Goal: Task Accomplishment & Management: Use online tool/utility

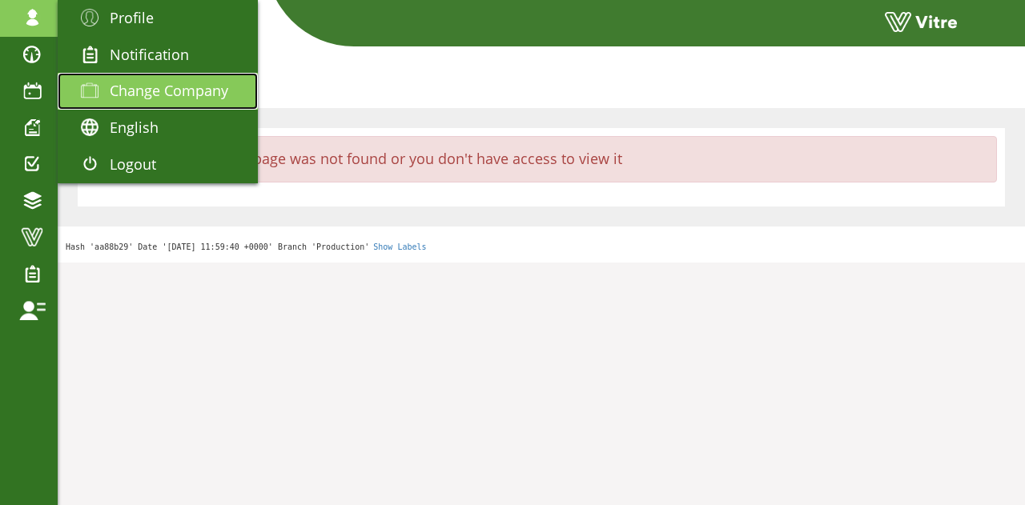
click at [159, 92] on span "Change Company" at bounding box center [169, 90] width 118 height 19
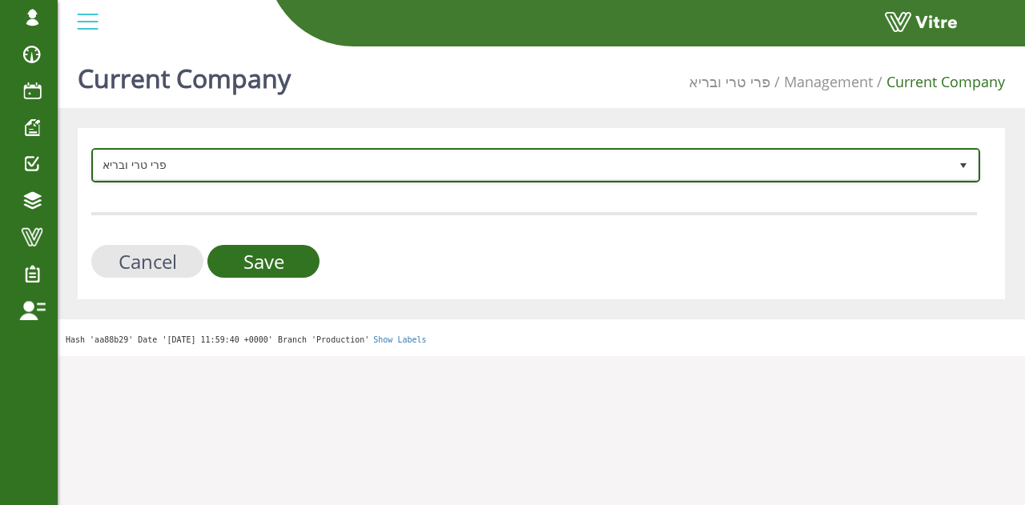
click at [211, 168] on span "פרי טרי ובריא" at bounding box center [521, 164] width 855 height 29
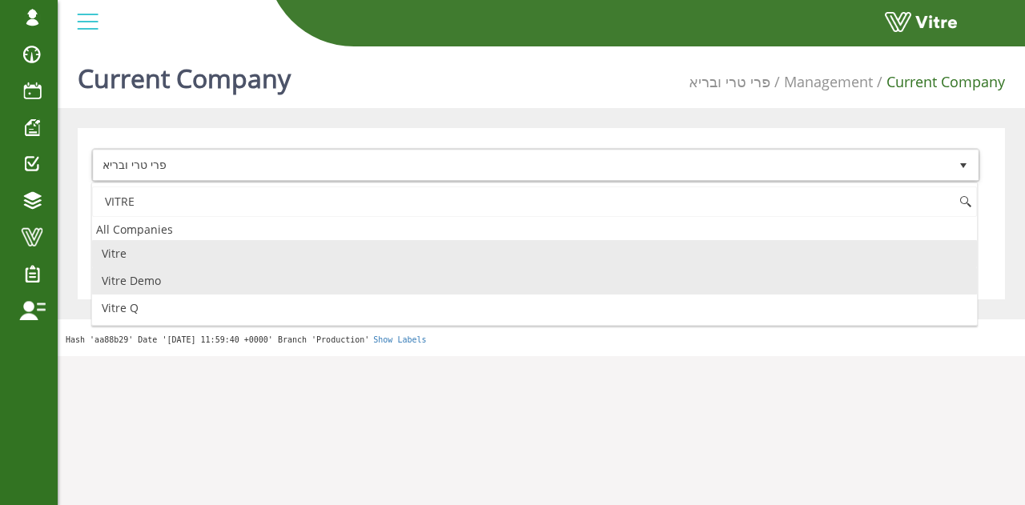
click at [173, 278] on li "Vitre Demo" at bounding box center [534, 280] width 885 height 27
type input "VITRE"
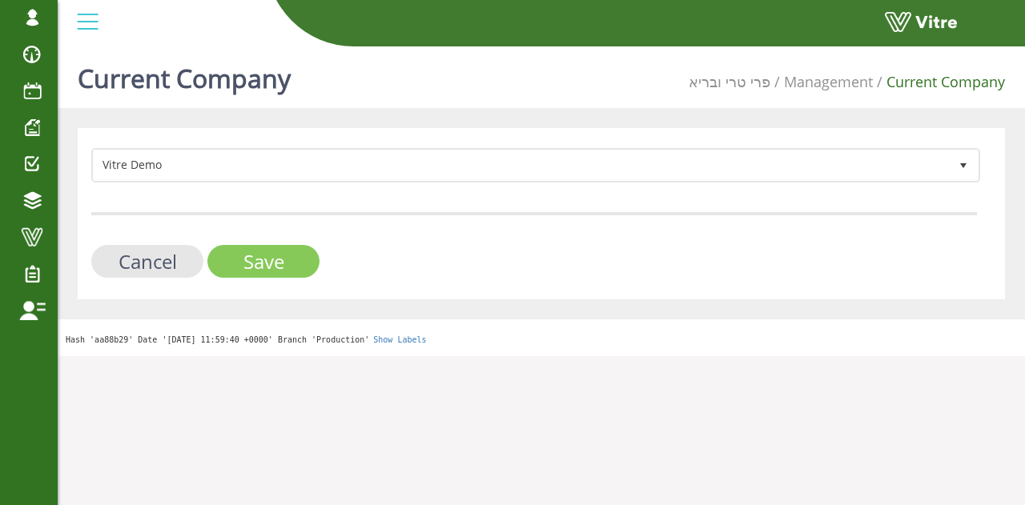
click at [279, 267] on input "Save" at bounding box center [263, 261] width 112 height 33
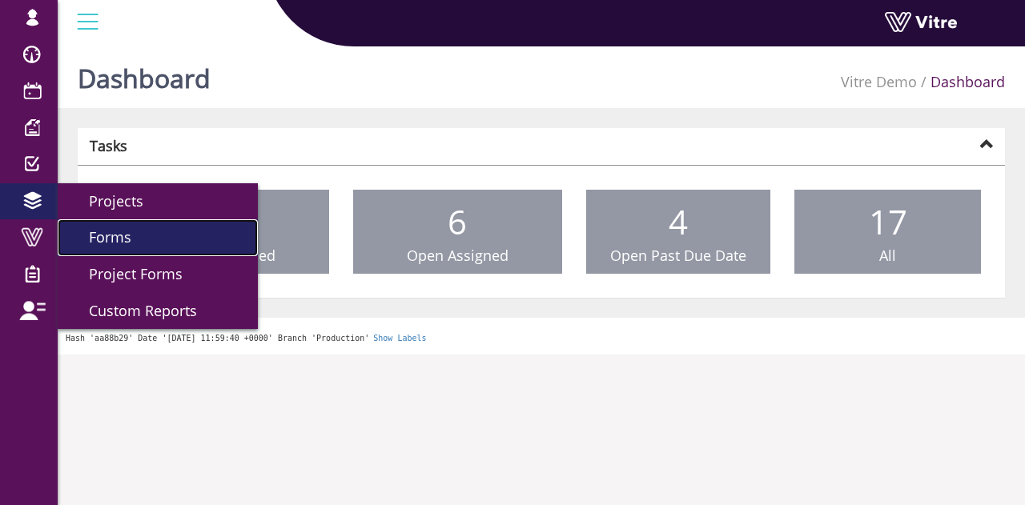
click at [94, 247] on link "Forms" at bounding box center [158, 237] width 200 height 37
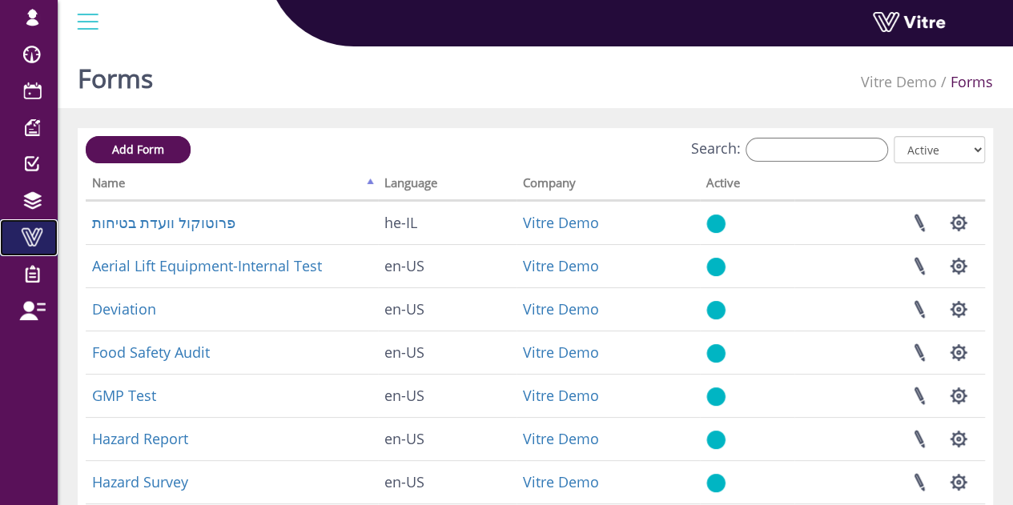
click at [43, 250] on link "Vitre" at bounding box center [29, 237] width 58 height 37
click at [823, 158] on input "Search:" at bounding box center [816, 150] width 142 height 24
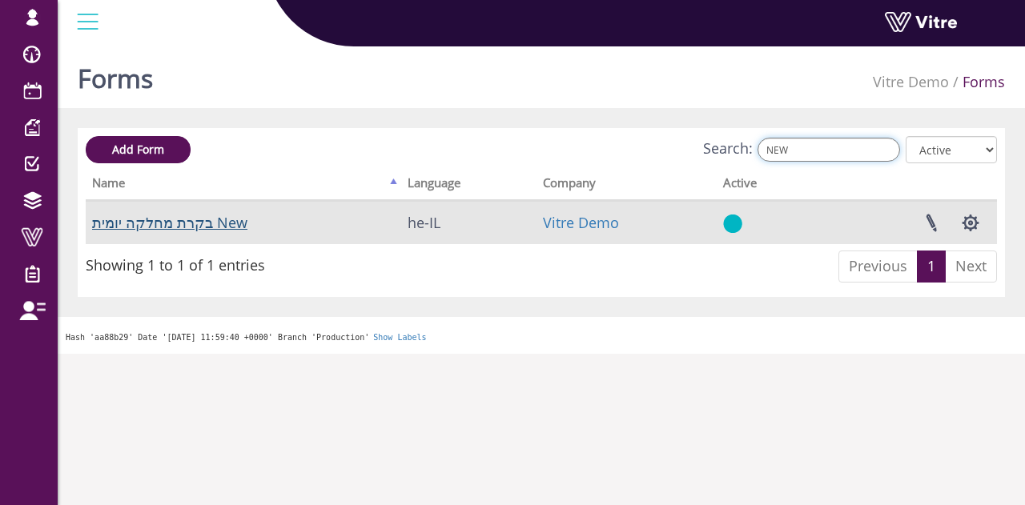
type input "NEW"
click at [189, 227] on link "בקרת מחלקה יומית New" at bounding box center [169, 222] width 155 height 19
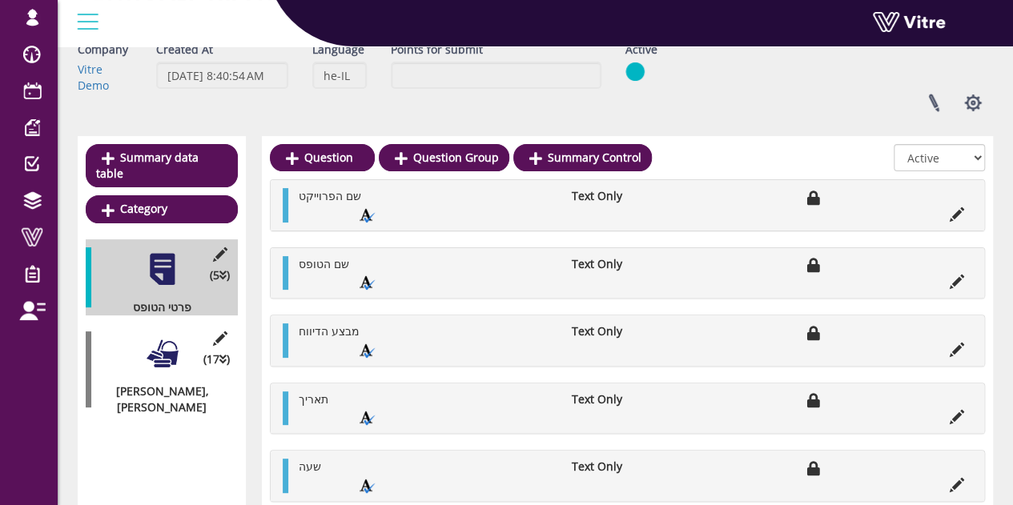
scroll to position [163, 0]
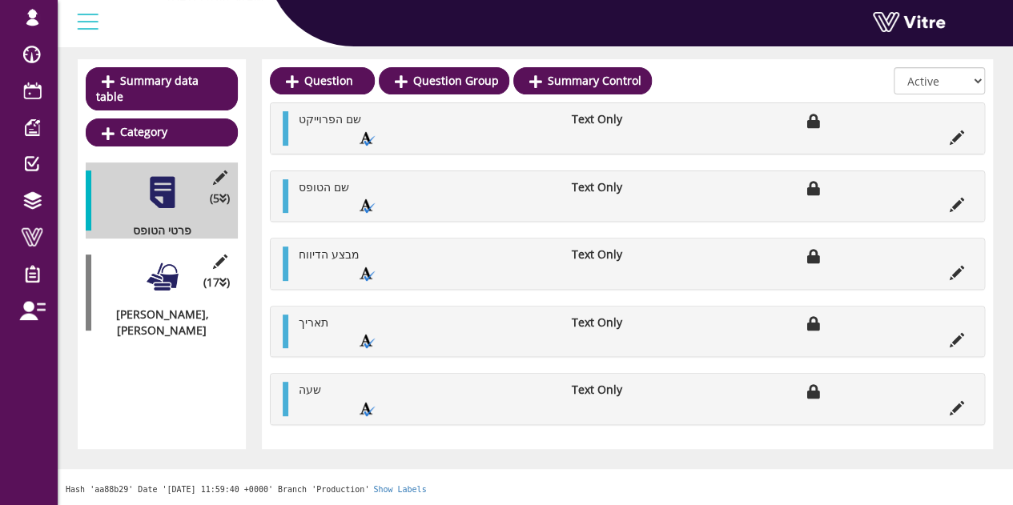
click at [179, 271] on div "(17 ) שילוט, סימון וניקיון" at bounding box center [162, 293] width 152 height 92
click at [230, 250] on div "(17 ) שילוט, סימון וניקיון" at bounding box center [162, 293] width 152 height 92
click at [134, 261] on div "Edit Category (17 ) שילוט, סימון וניקיון" at bounding box center [162, 293] width 152 height 92
click at [160, 264] on div at bounding box center [162, 277] width 36 height 36
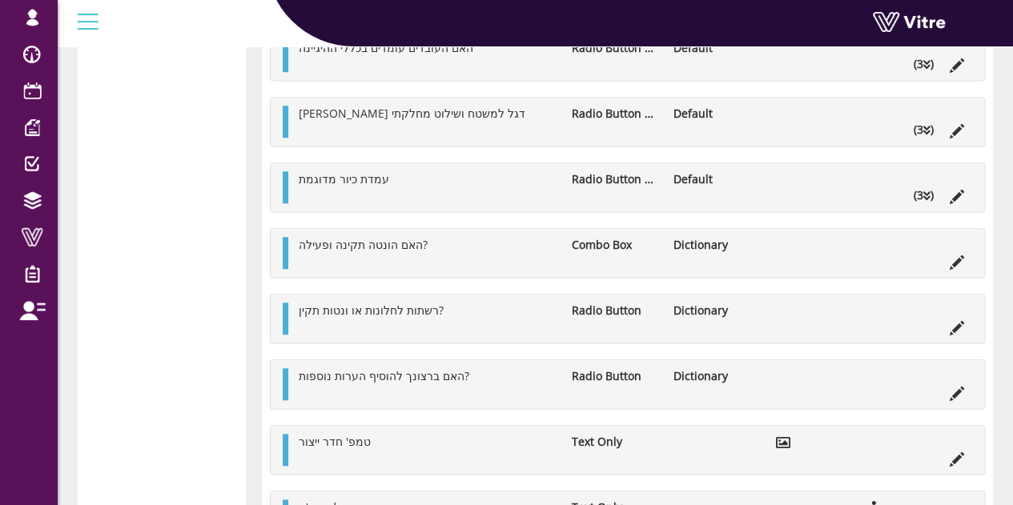
scroll to position [484, 0]
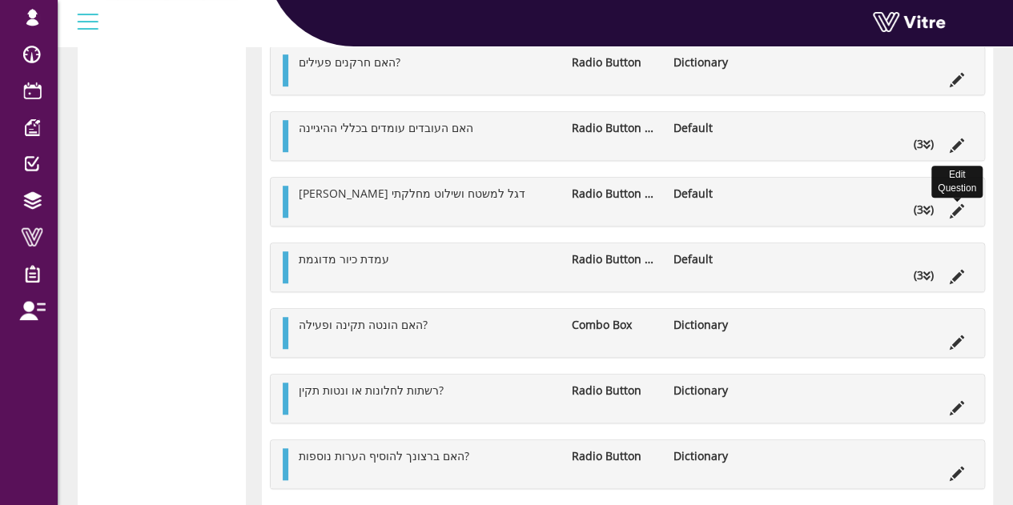
click at [955, 204] on icon at bounding box center [956, 211] width 14 height 14
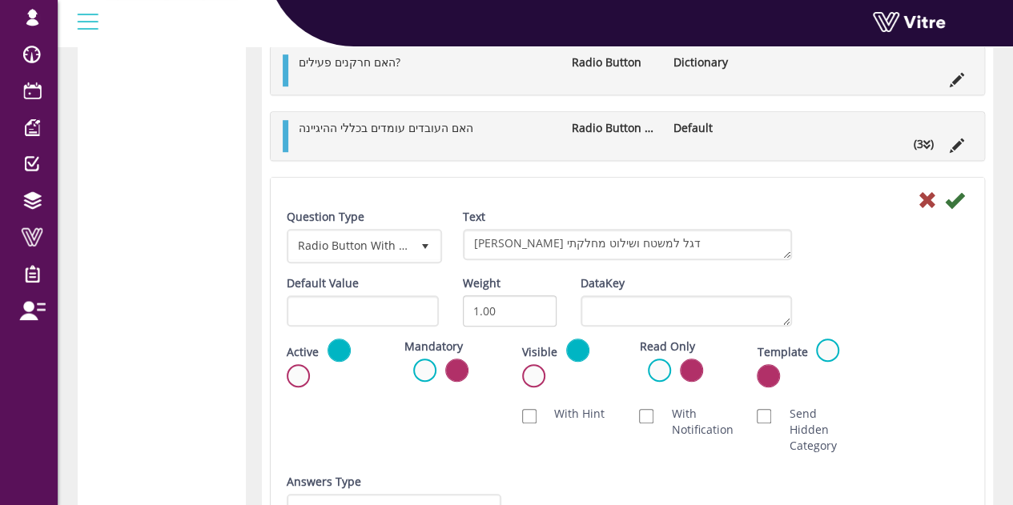
click at [922, 148] on li "(3 )" at bounding box center [923, 144] width 36 height 16
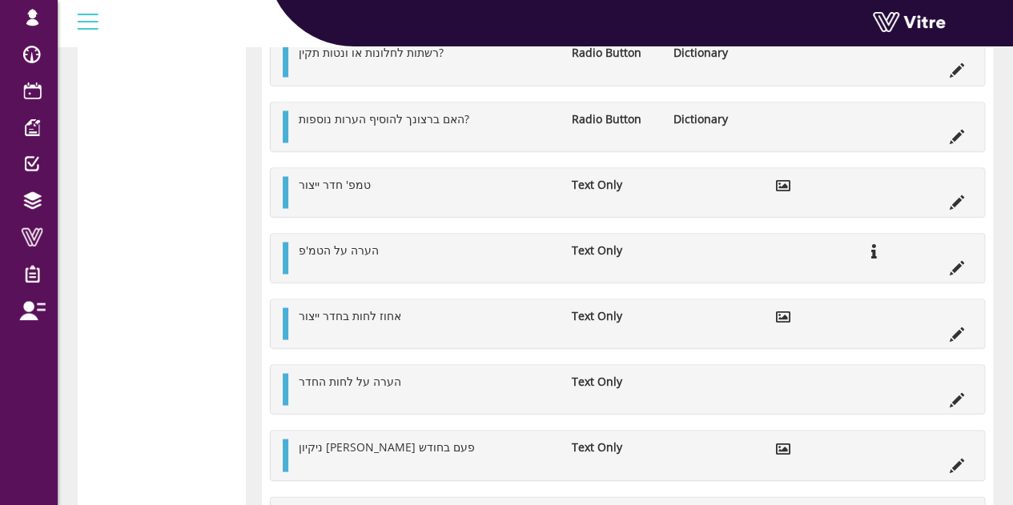
scroll to position [1297, 0]
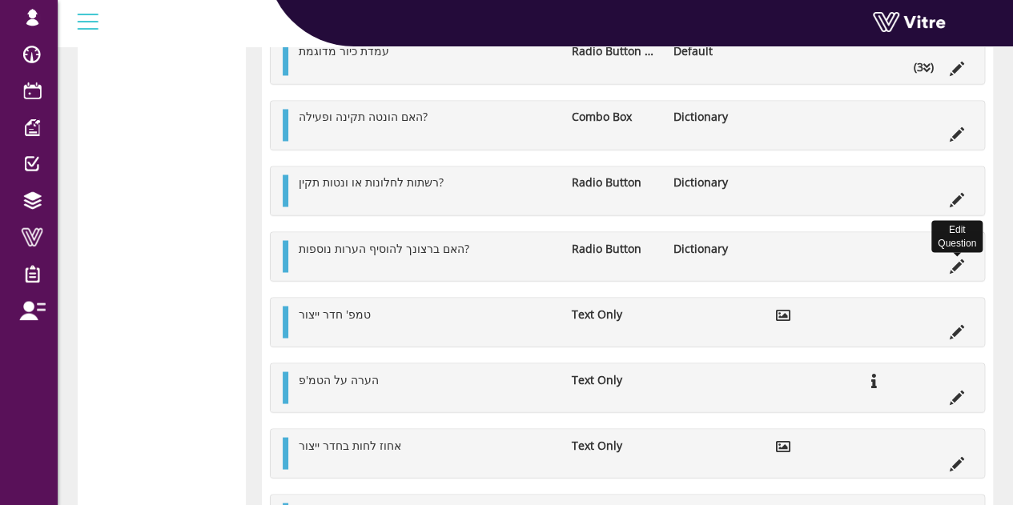
click at [957, 259] on icon at bounding box center [956, 266] width 14 height 14
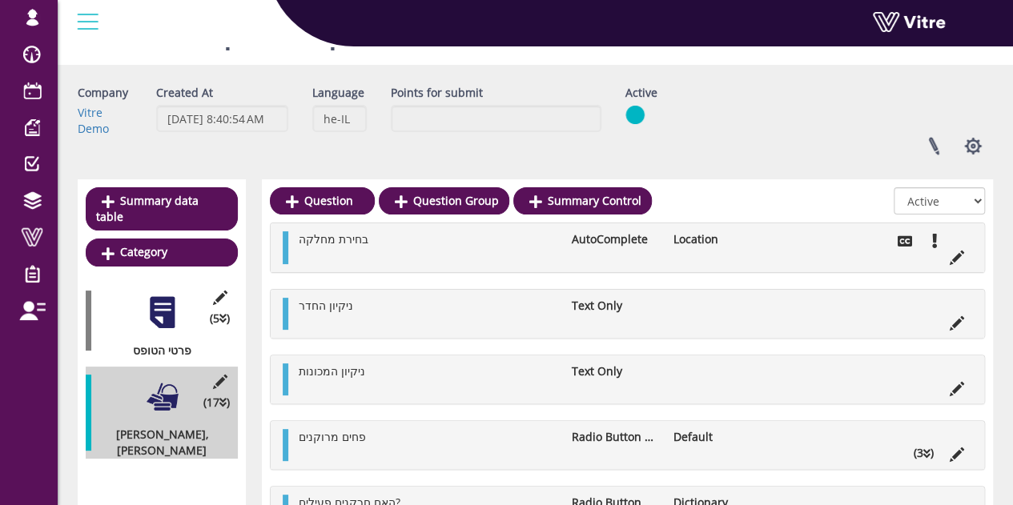
scroll to position [0, 0]
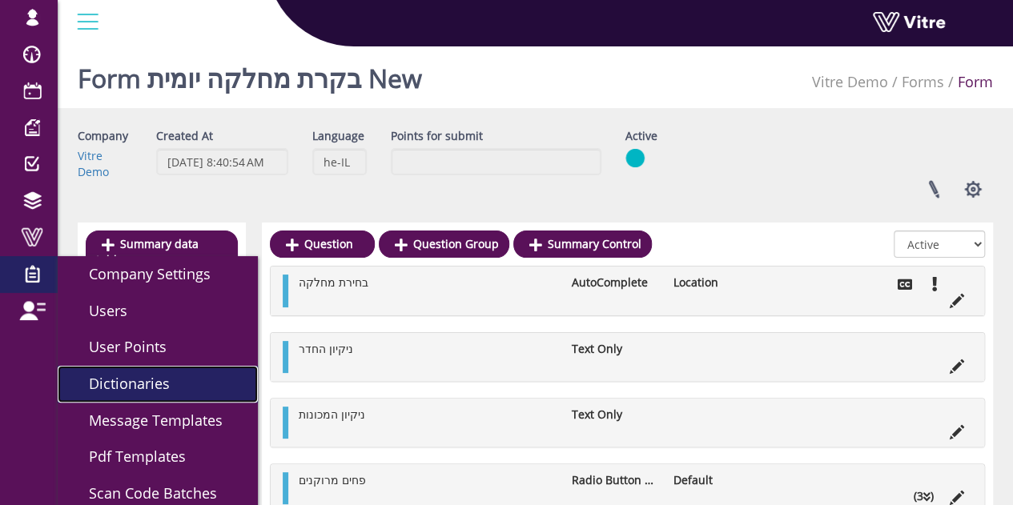
click at [158, 388] on span "Dictionaries" at bounding box center [120, 383] width 100 height 19
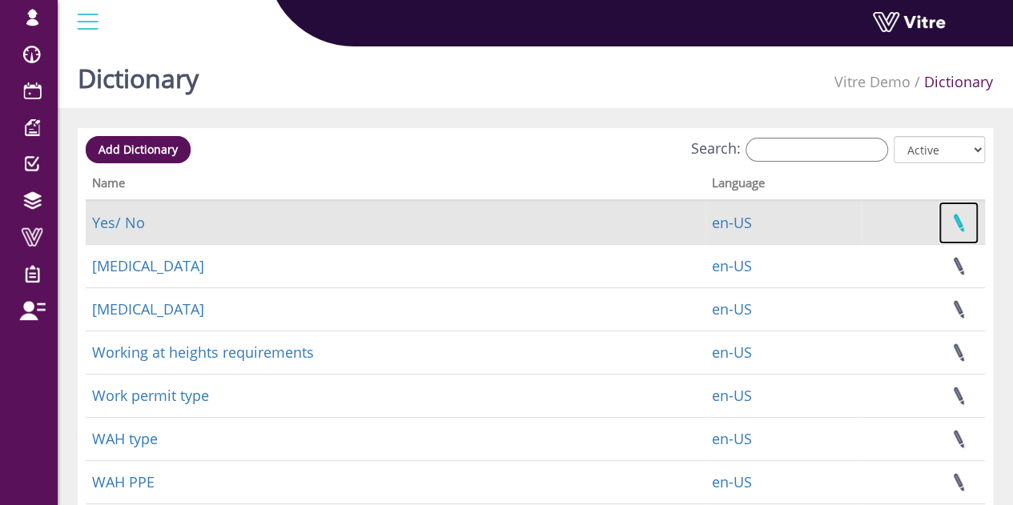
click at [941, 214] on link at bounding box center [958, 223] width 40 height 42
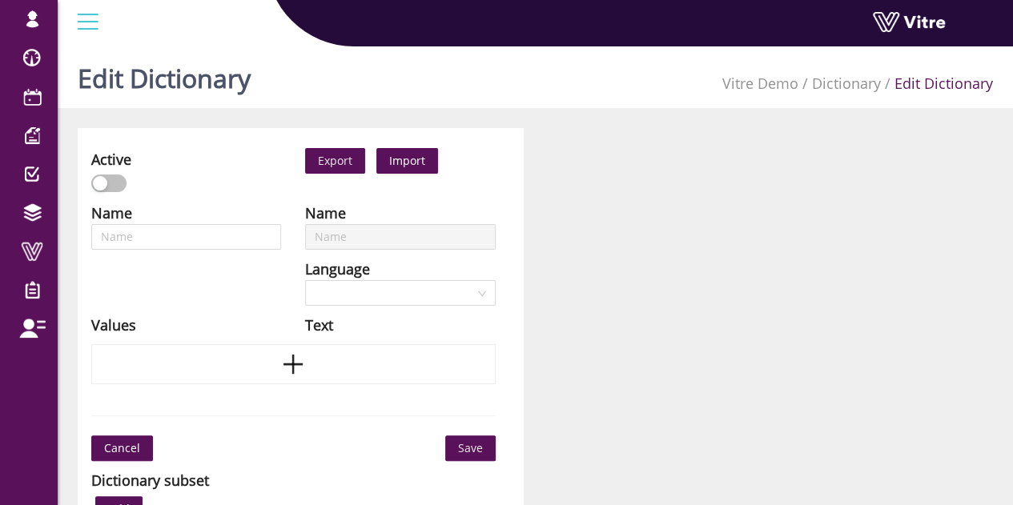
type input "Yes/ No"
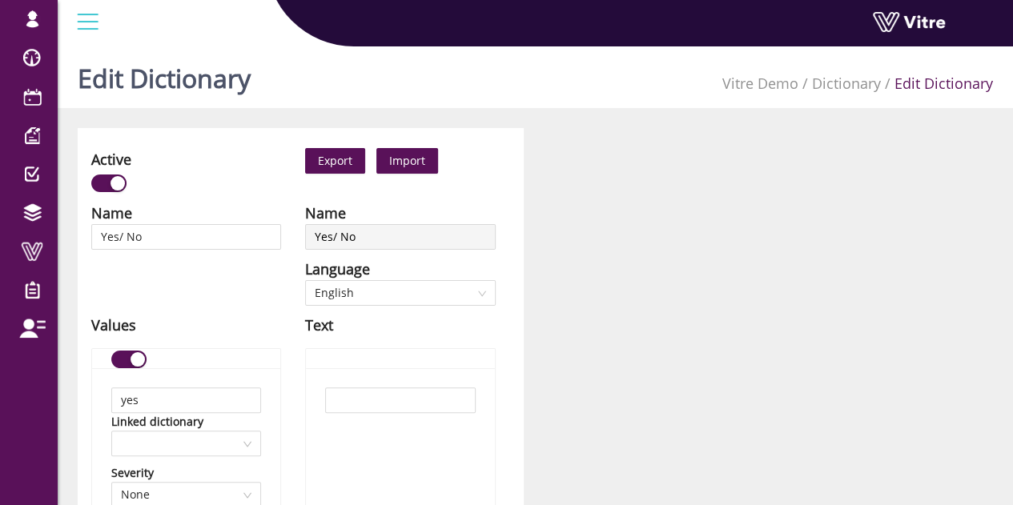
scroll to position [80, 0]
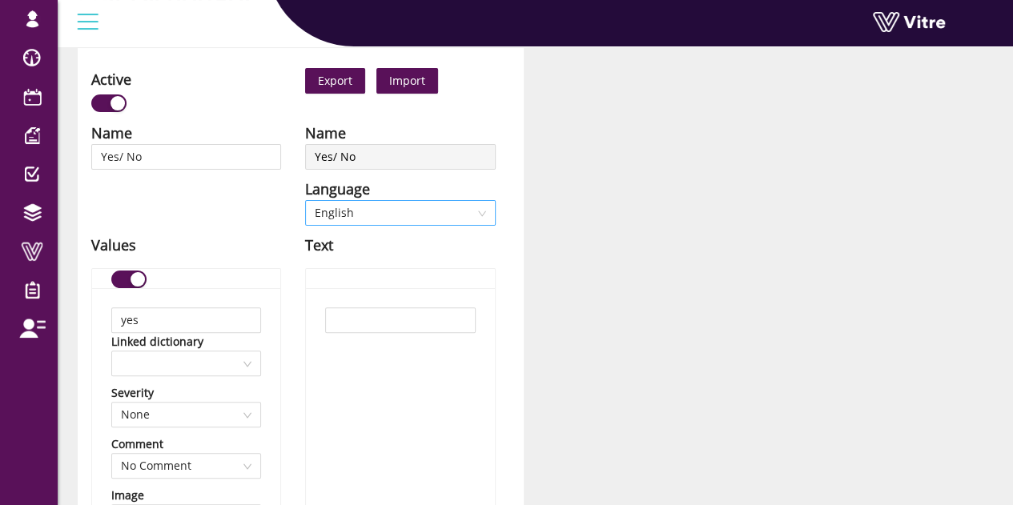
click at [411, 209] on span "English" at bounding box center [400, 213] width 171 height 24
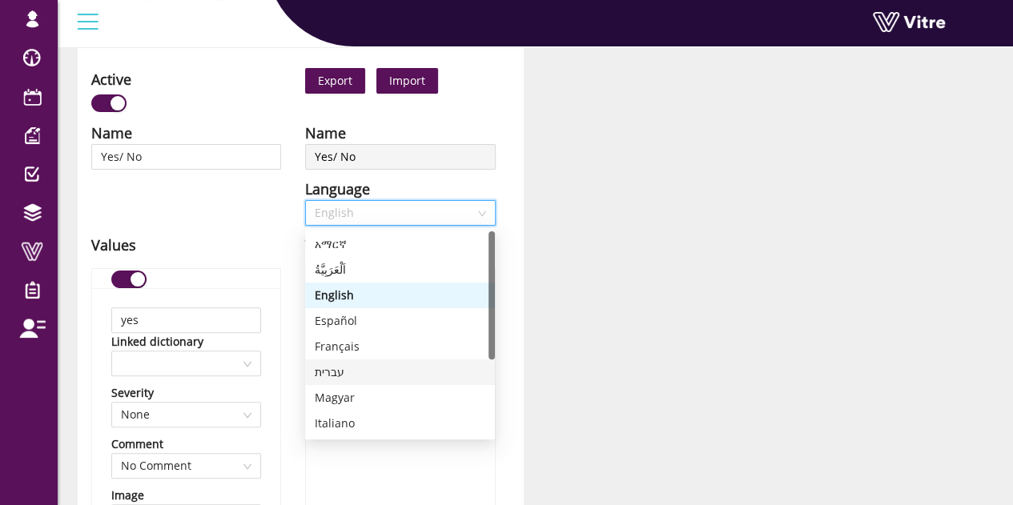
click at [324, 379] on div "עברית" at bounding box center [400, 372] width 171 height 18
type input "כן"
type input "לא"
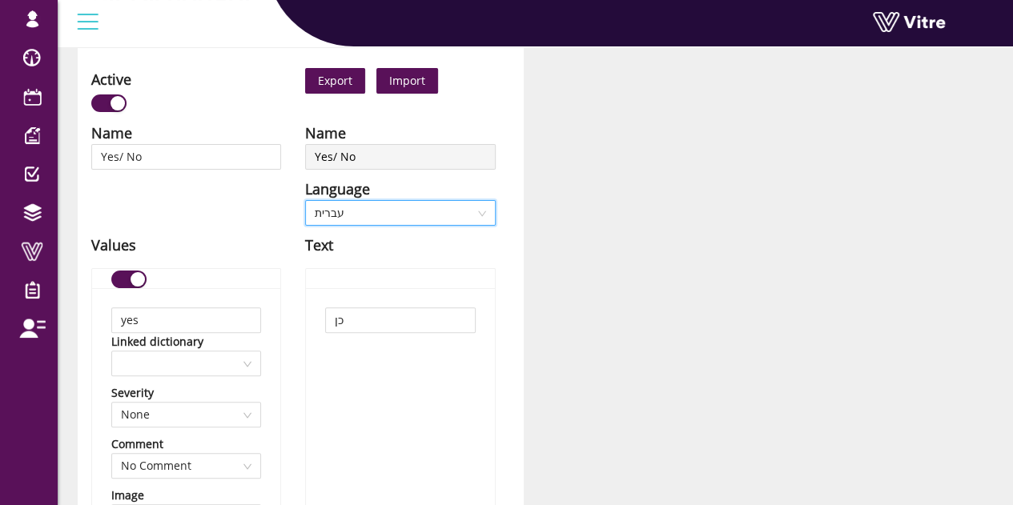
click at [384, 214] on span "עברית" at bounding box center [400, 213] width 171 height 24
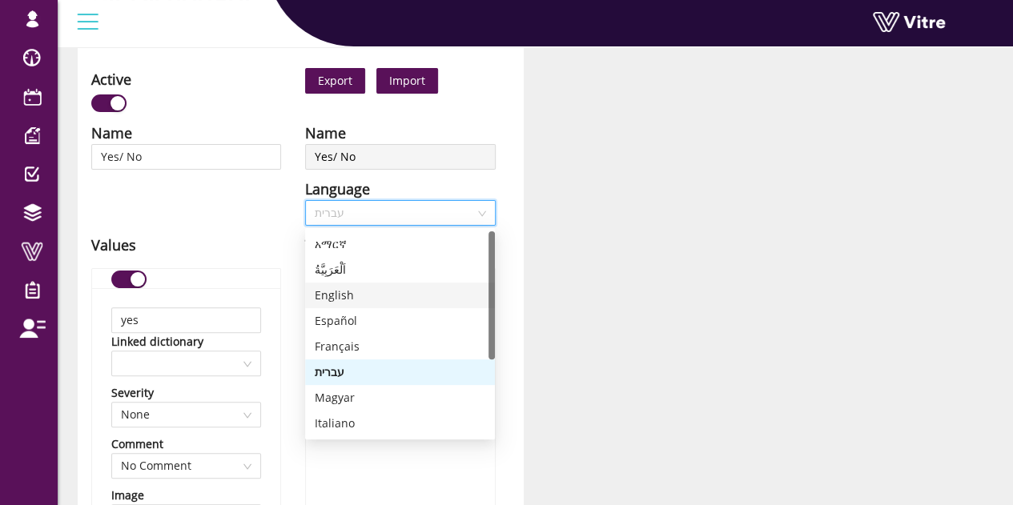
click at [346, 297] on div "English" at bounding box center [400, 296] width 171 height 18
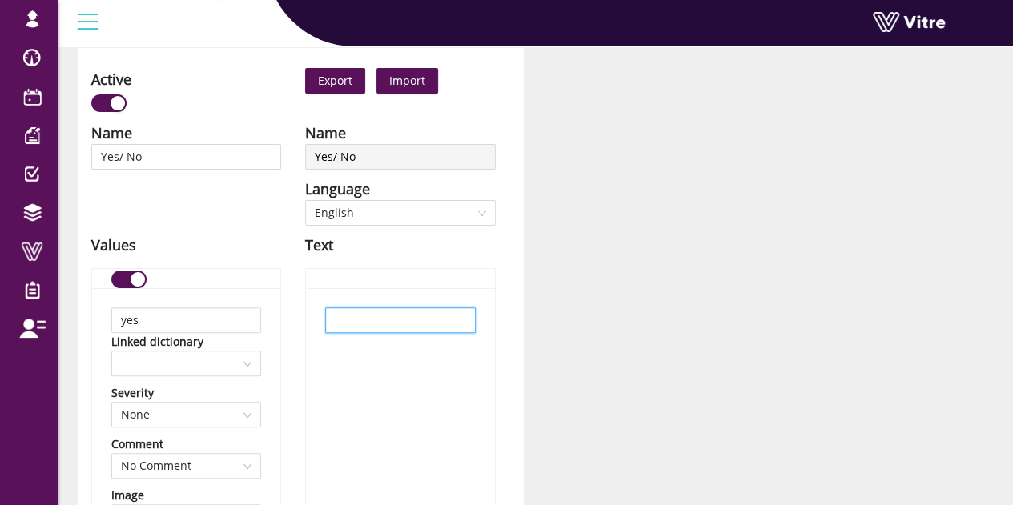
click at [391, 313] on input "text" at bounding box center [400, 320] width 150 height 26
type input "ט"
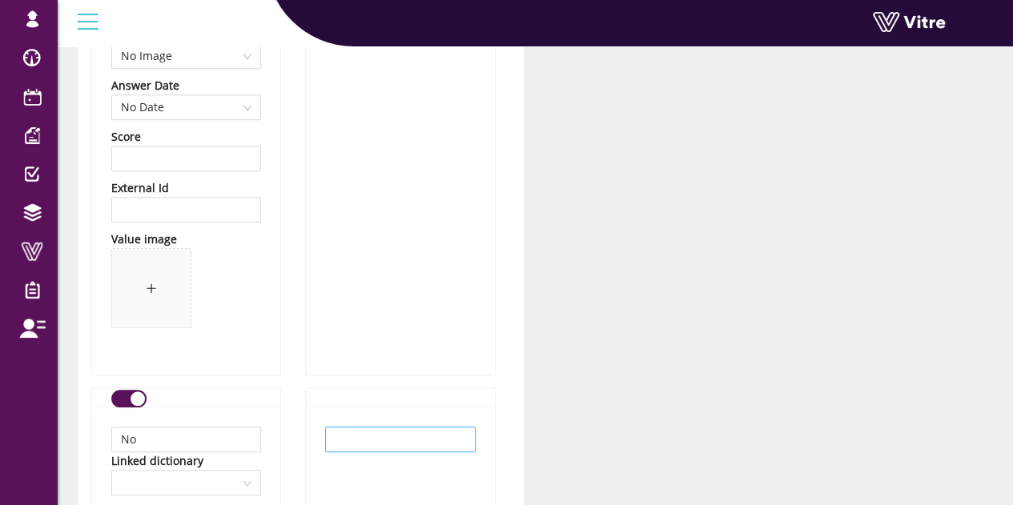
scroll to position [640, 0]
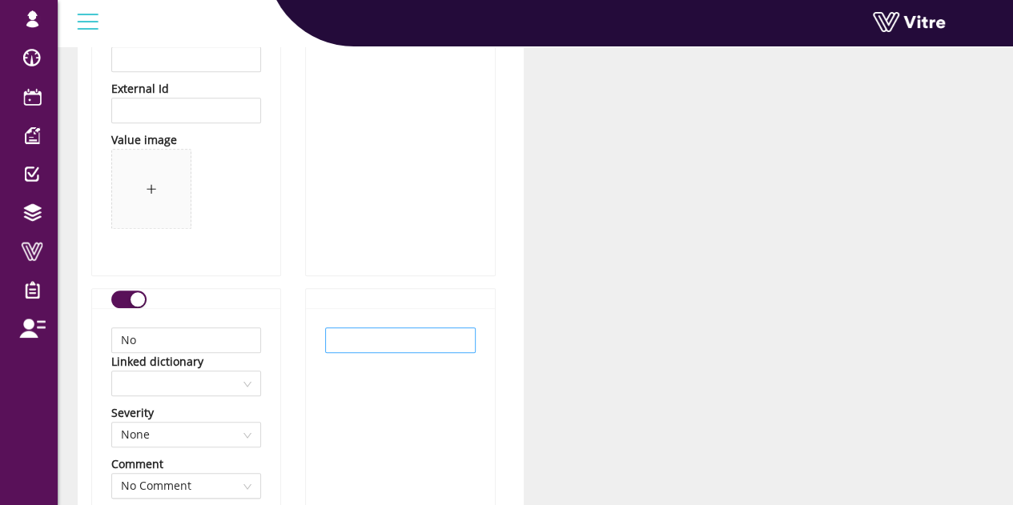
type input "Yes"
click at [391, 341] on input "text" at bounding box center [400, 340] width 150 height 26
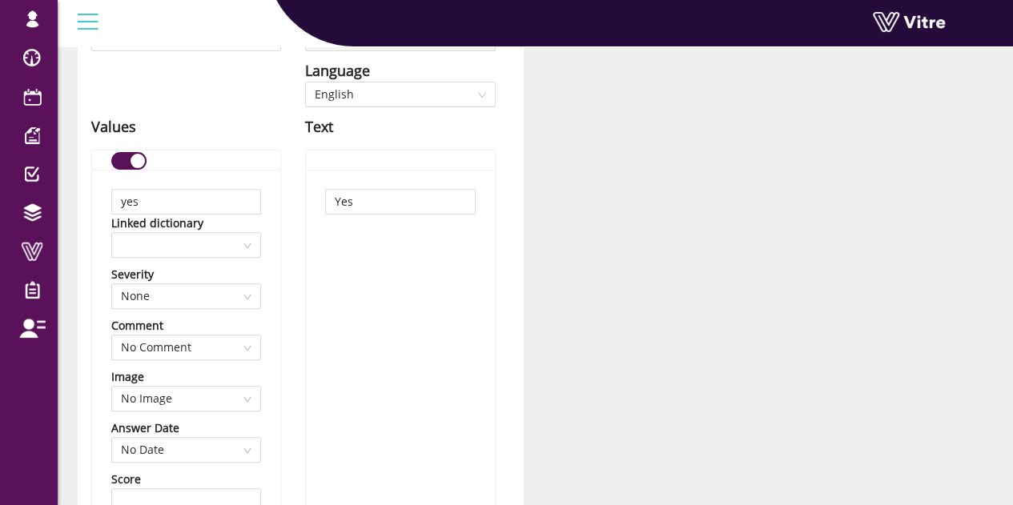
scroll to position [160, 0]
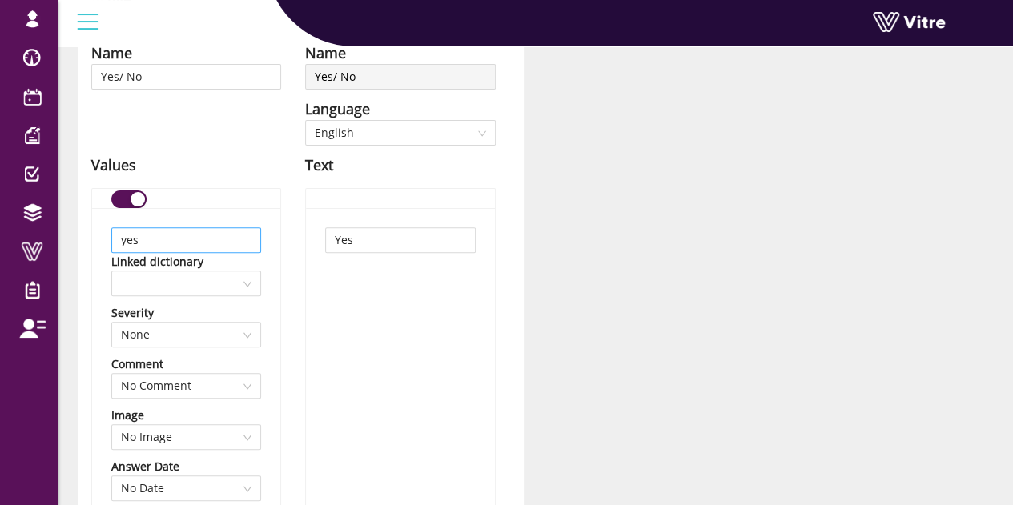
type input "No"
click at [124, 243] on input "yes" at bounding box center [186, 240] width 150 height 26
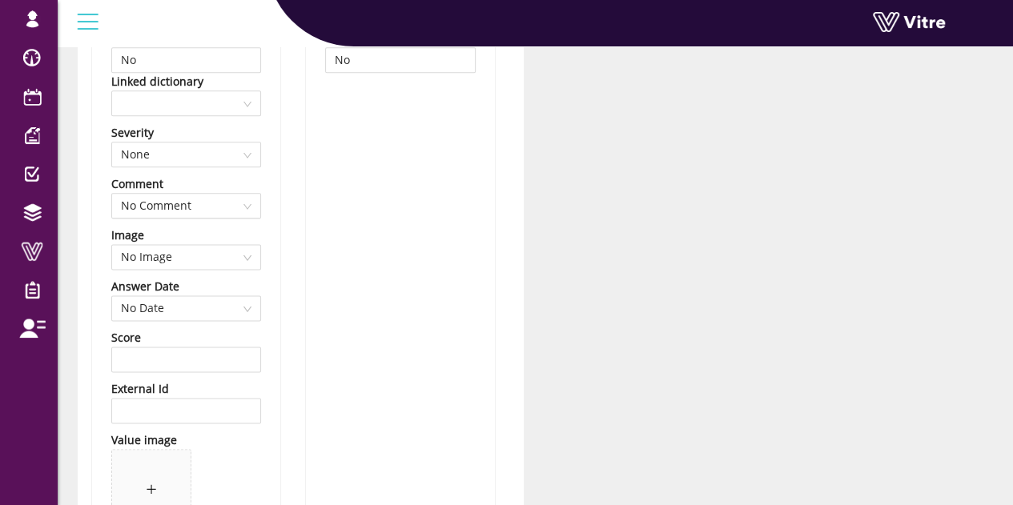
scroll to position [1437, 0]
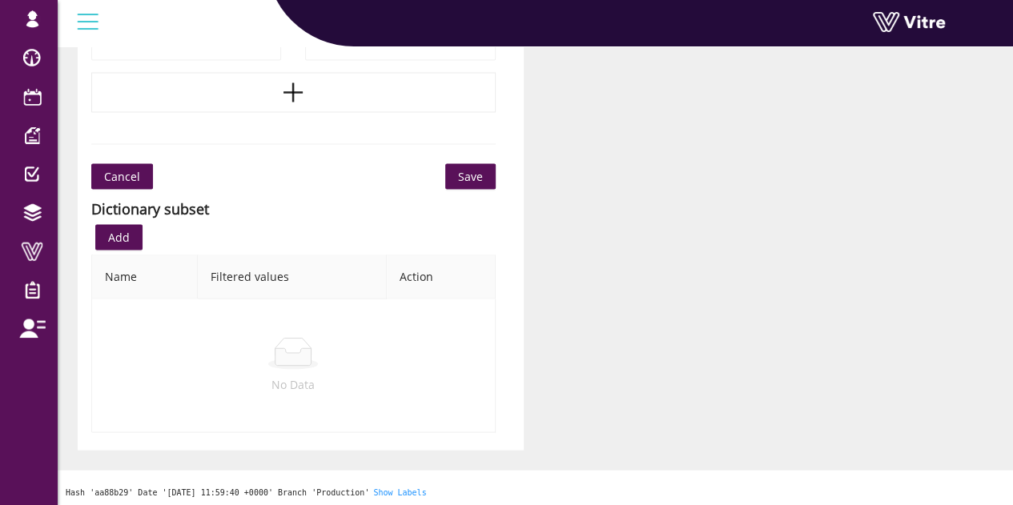
type input "Yes"
click at [472, 163] on button "Save" at bounding box center [470, 176] width 50 height 26
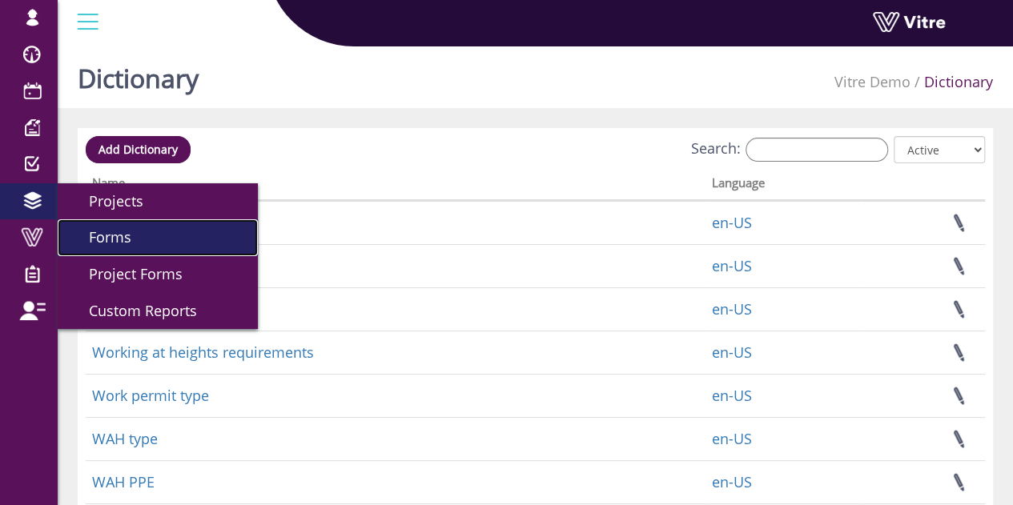
click at [191, 240] on link "Forms" at bounding box center [158, 237] width 200 height 37
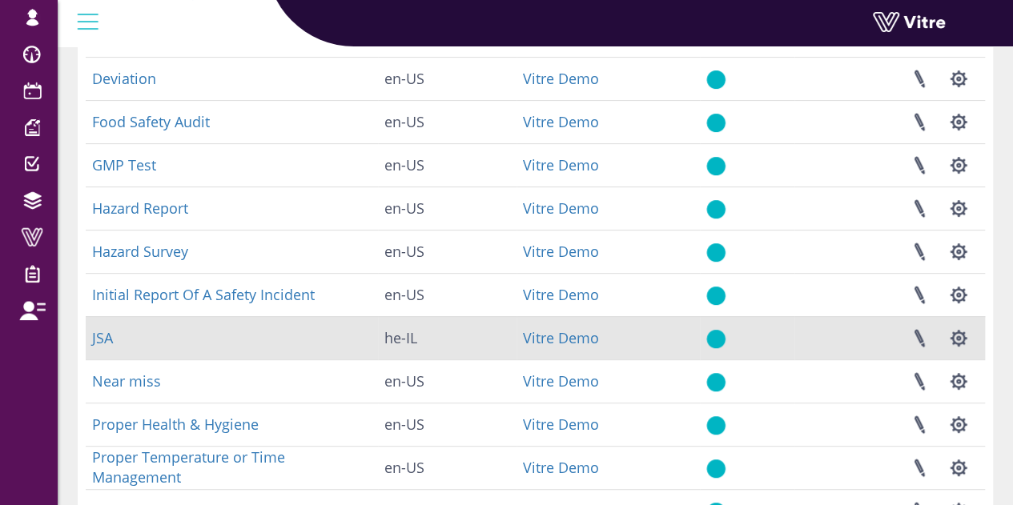
scroll to position [240, 0]
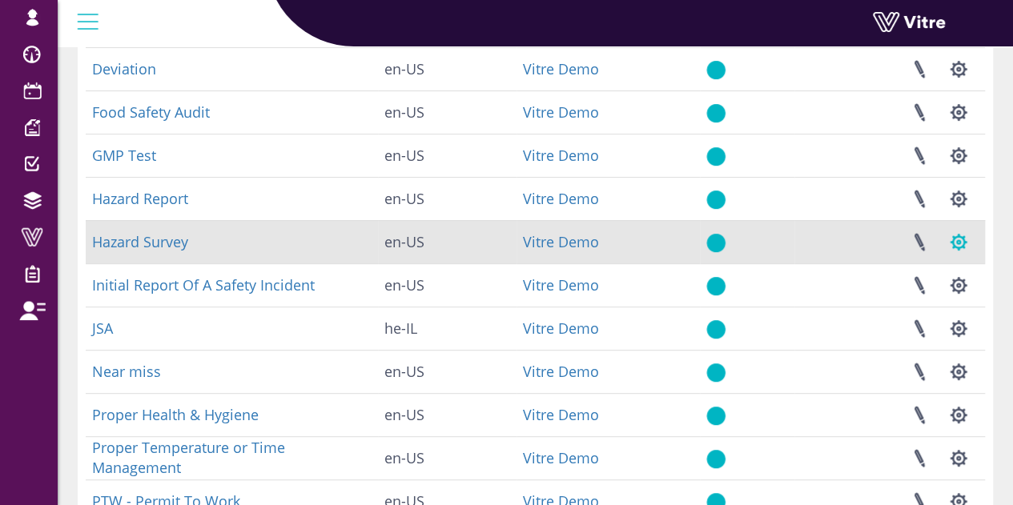
click at [961, 244] on button "button" at bounding box center [958, 242] width 40 height 42
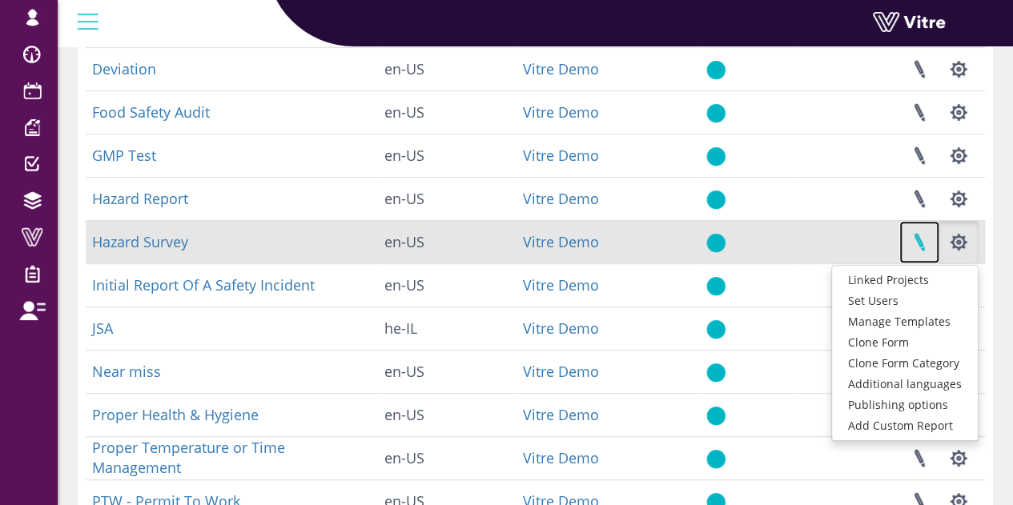
click at [917, 247] on link at bounding box center [919, 242] width 40 height 42
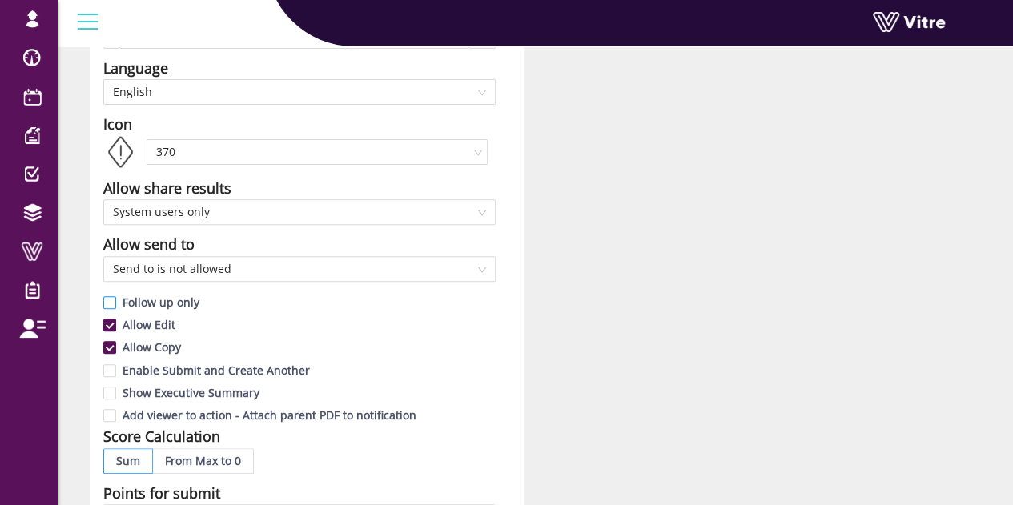
scroll to position [240, 0]
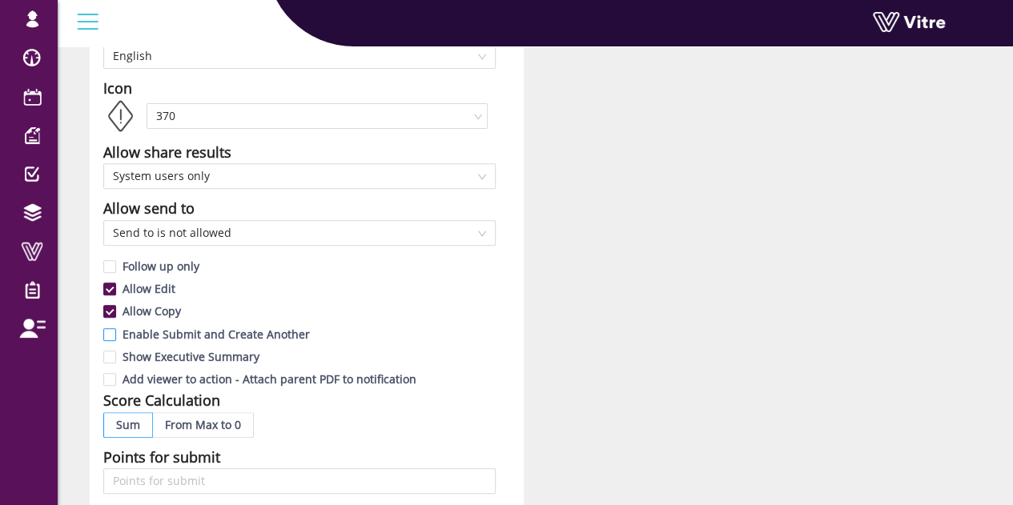
click at [263, 331] on span "Enable Submit and Create Another" at bounding box center [216, 334] width 200 height 15
click at [118, 331] on input "Enable Submit and Create Another" at bounding box center [110, 338] width 14 height 14
checkbox input "true"
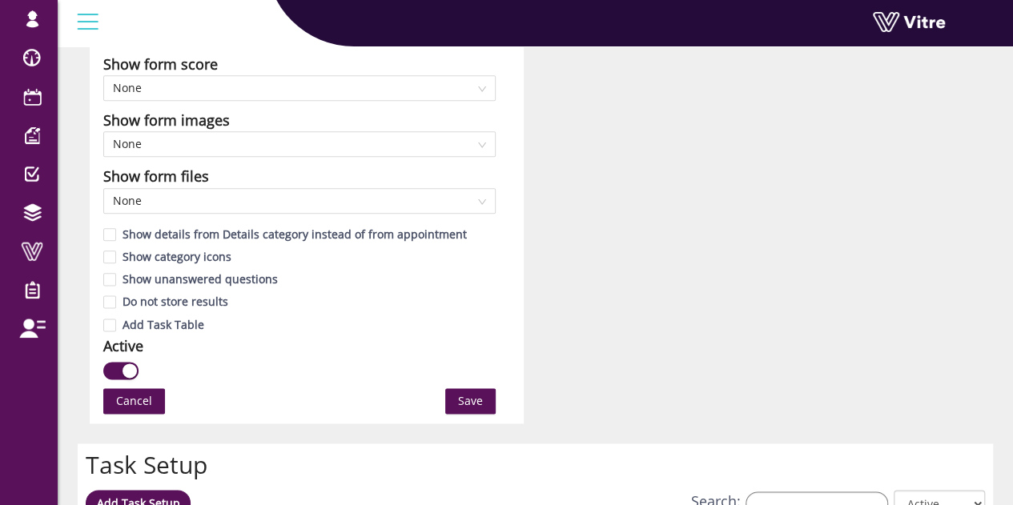
scroll to position [881, 0]
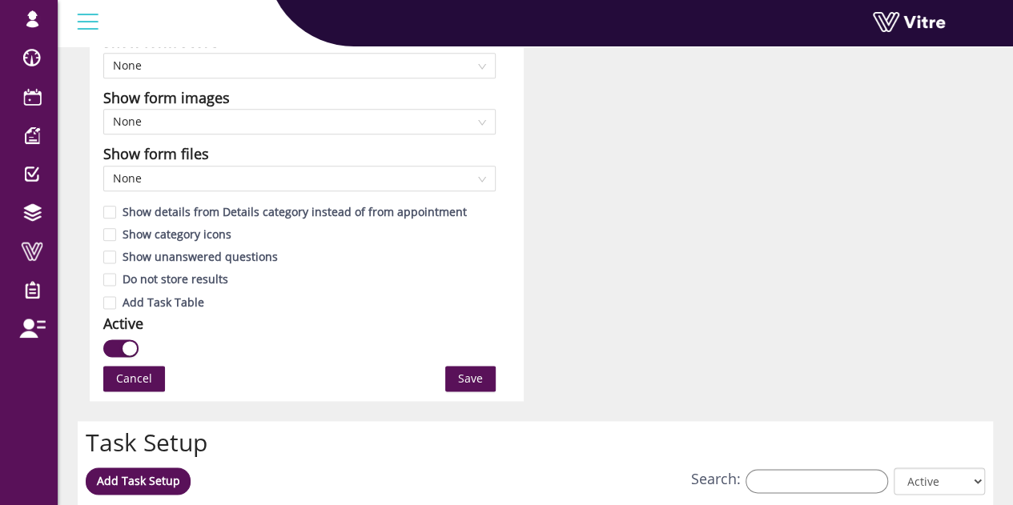
click at [473, 371] on span "Save" at bounding box center [470, 379] width 25 height 18
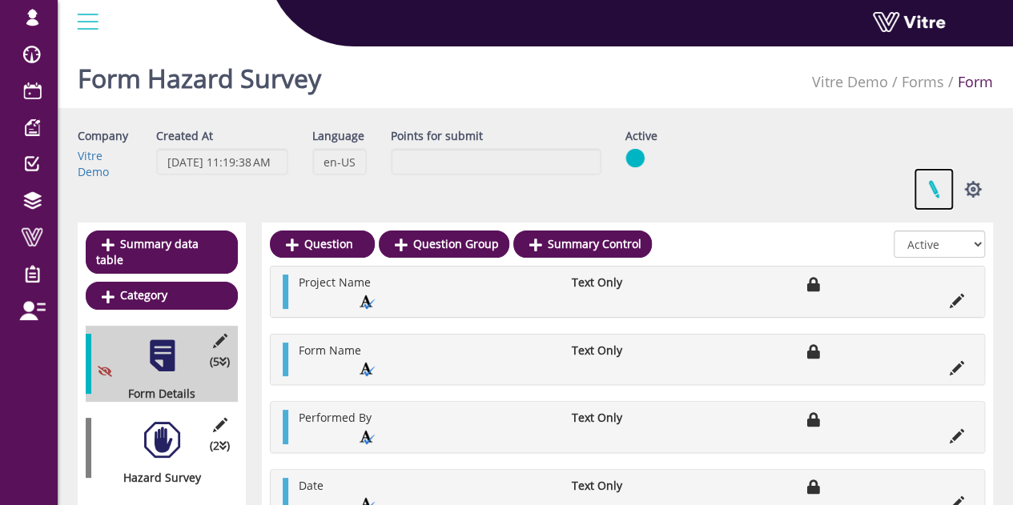
click at [935, 193] on link at bounding box center [933, 189] width 40 height 42
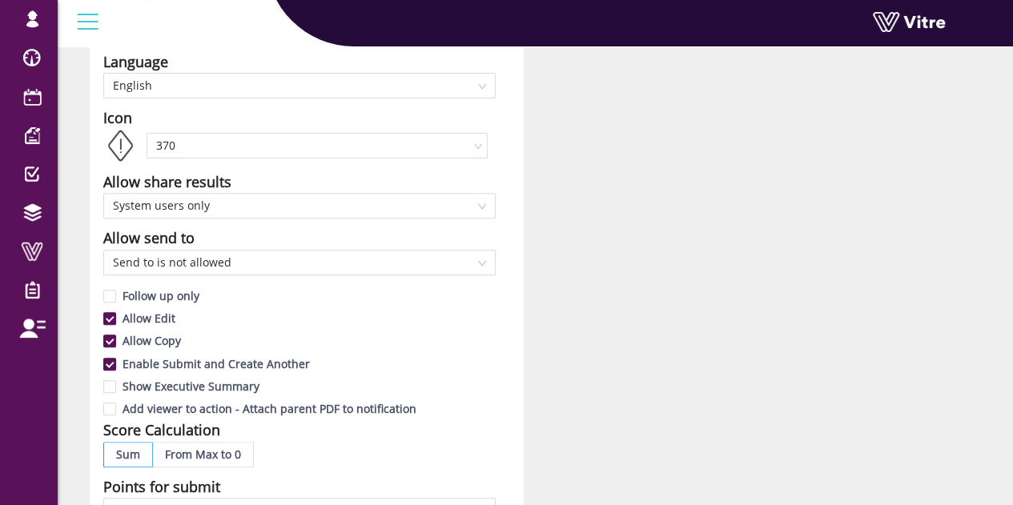
scroll to position [240, 0]
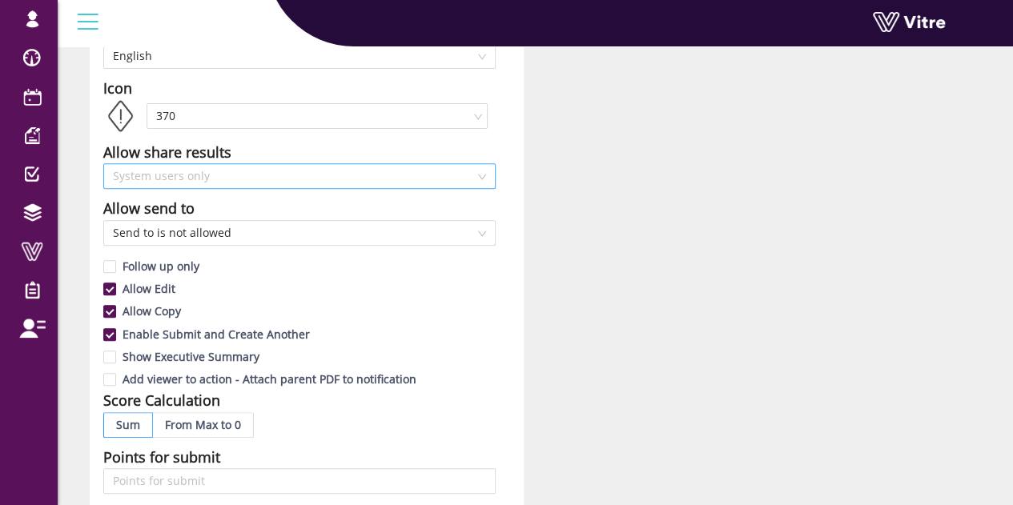
click at [218, 183] on span "System users only" at bounding box center [299, 176] width 373 height 24
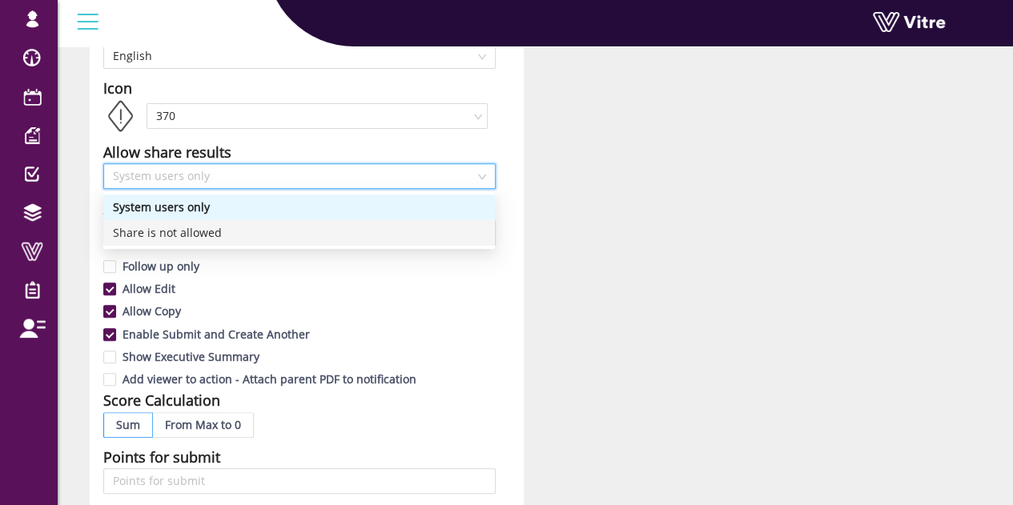
click at [615, 219] on div "Name Hazard Survey Form Title Language English Icon 370 Allow share results Sys…" at bounding box center [535, 465] width 915 height 1154
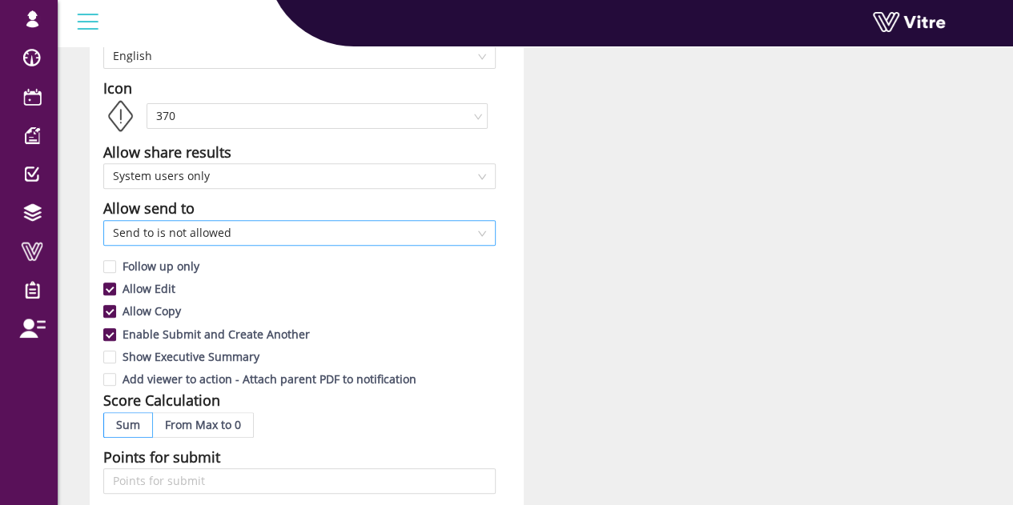
click at [312, 233] on span "Send to is not allowed" at bounding box center [299, 233] width 373 height 24
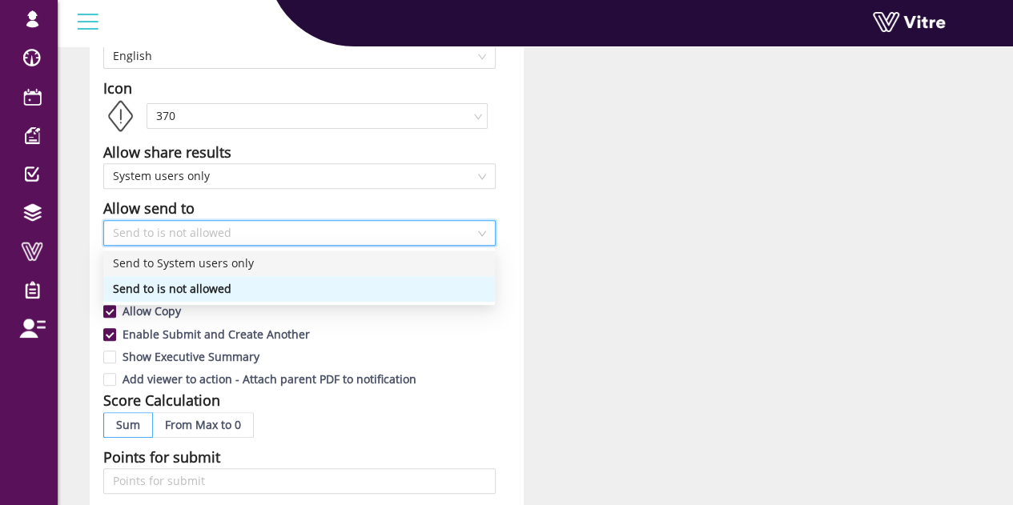
click at [240, 264] on div "Send to System users only" at bounding box center [299, 264] width 372 height 18
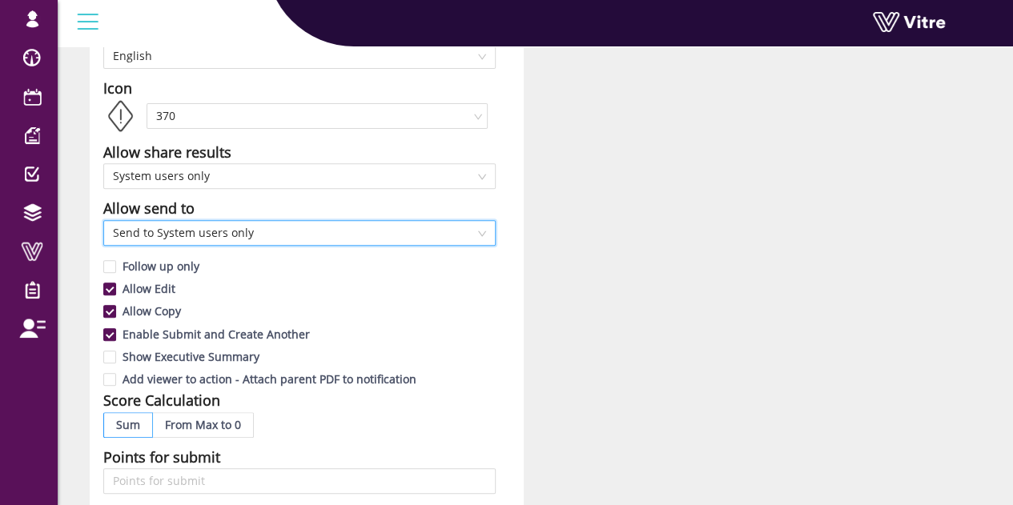
click at [648, 254] on div "Name Hazard Survey Form Title Language English Icon 370 Allow share results Sys…" at bounding box center [535, 465] width 915 height 1154
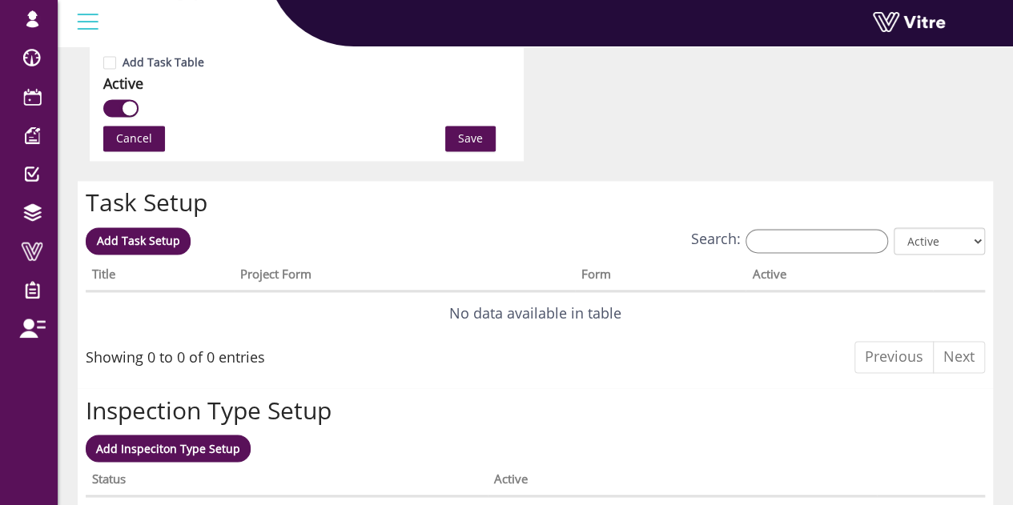
click at [453, 138] on button "Save" at bounding box center [470, 139] width 50 height 26
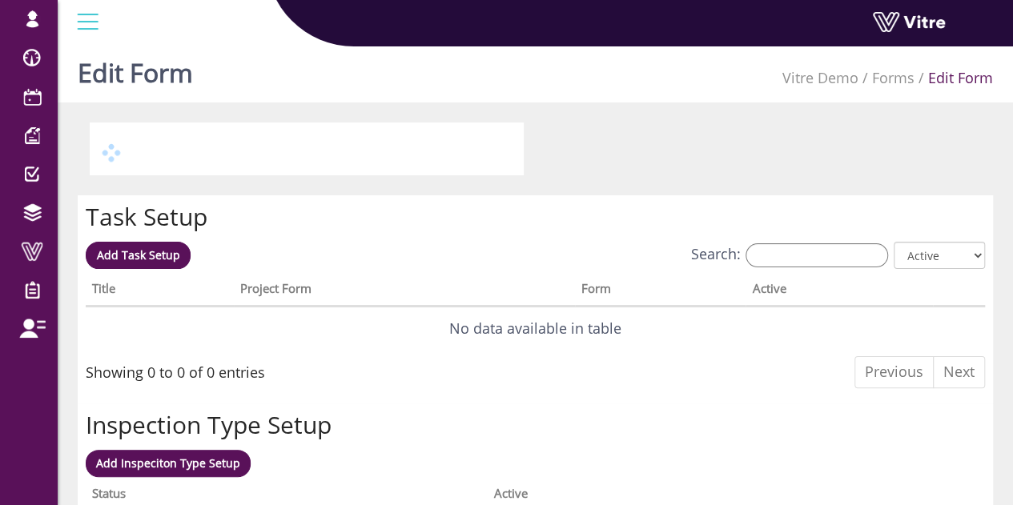
scroll to position [0, 0]
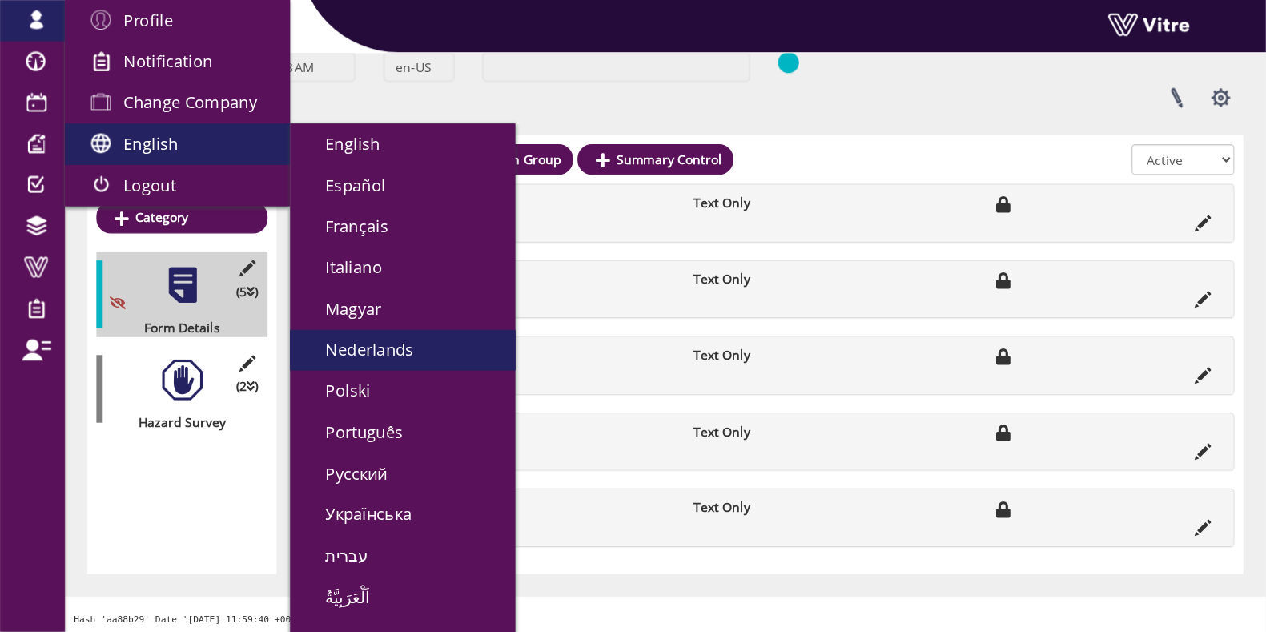
scroll to position [34, 0]
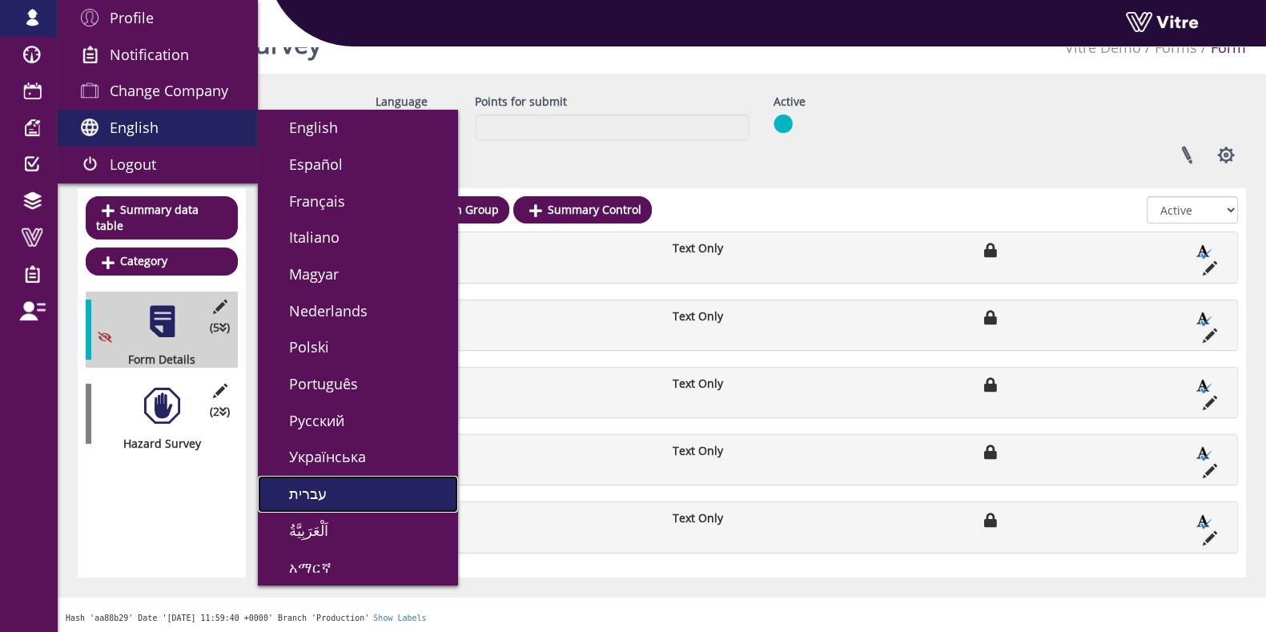
click at [324, 486] on link "עברית" at bounding box center [358, 493] width 200 height 37
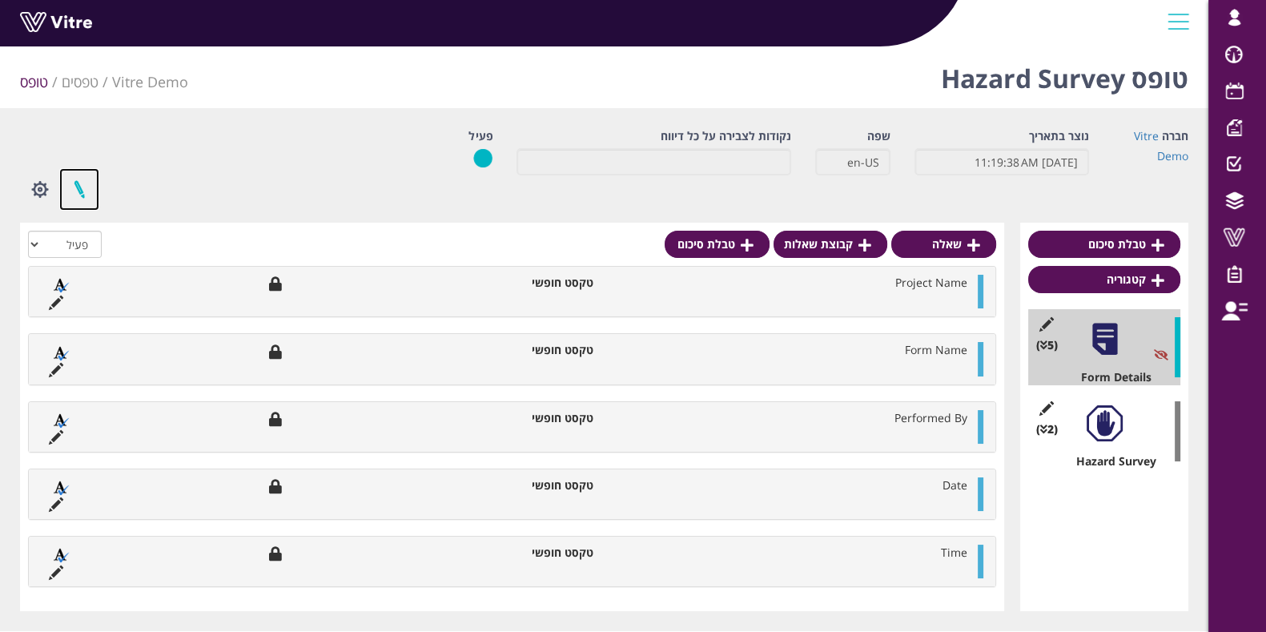
click at [83, 190] on link at bounding box center [79, 189] width 40 height 42
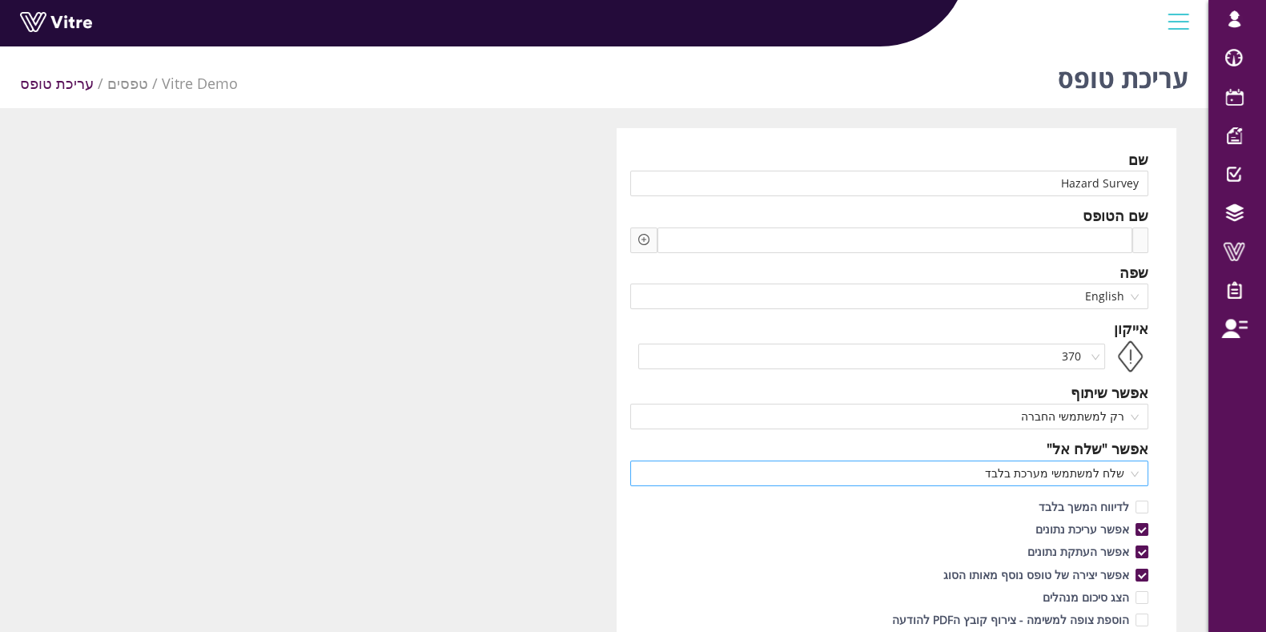
click at [760, 475] on span "שלח למשתמשי מערכת בלבד" at bounding box center [890, 473] width 500 height 24
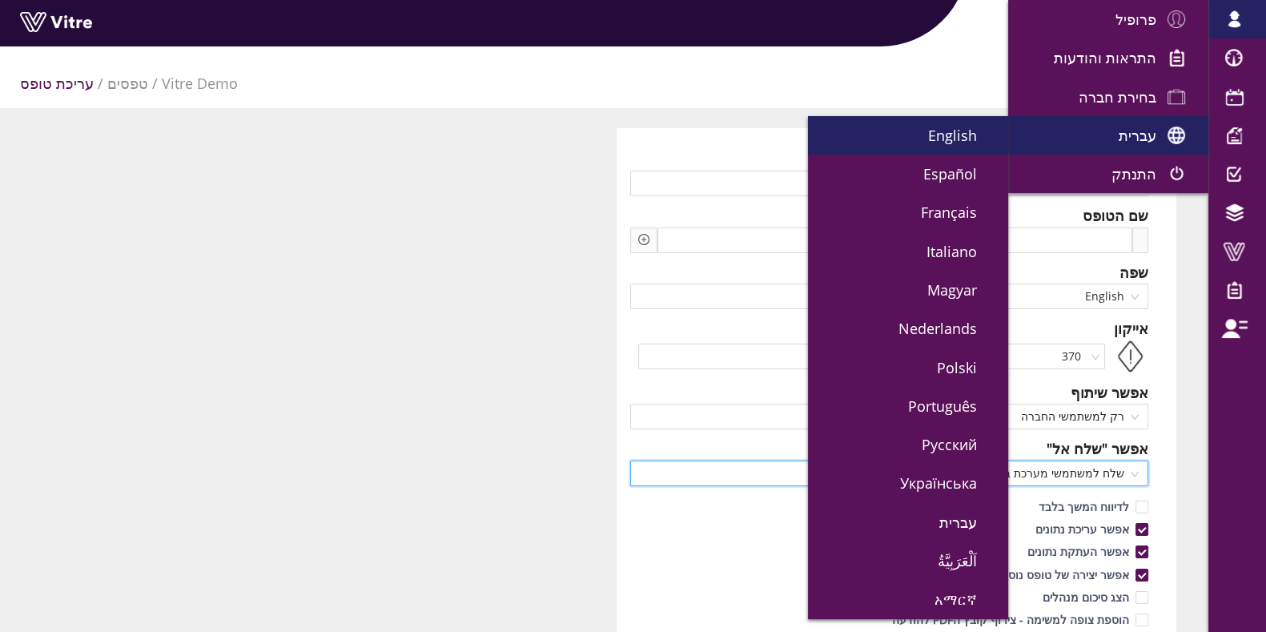
click at [917, 134] on link "English" at bounding box center [908, 135] width 200 height 38
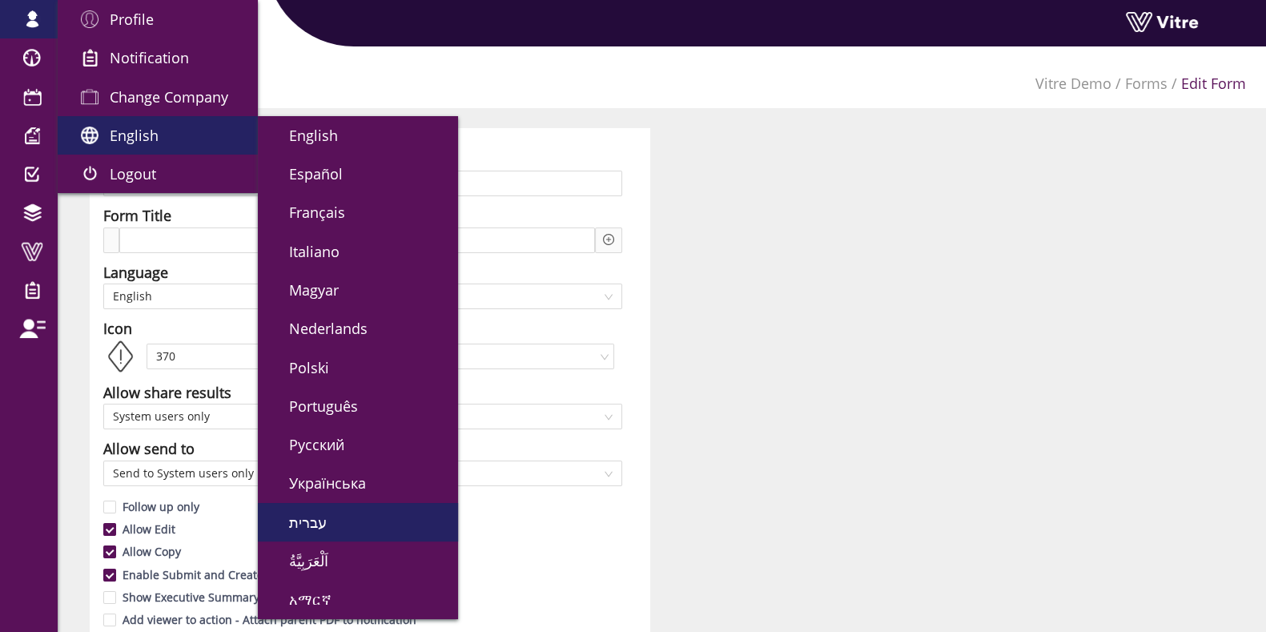
click at [343, 524] on link "עברית" at bounding box center [358, 522] width 200 height 38
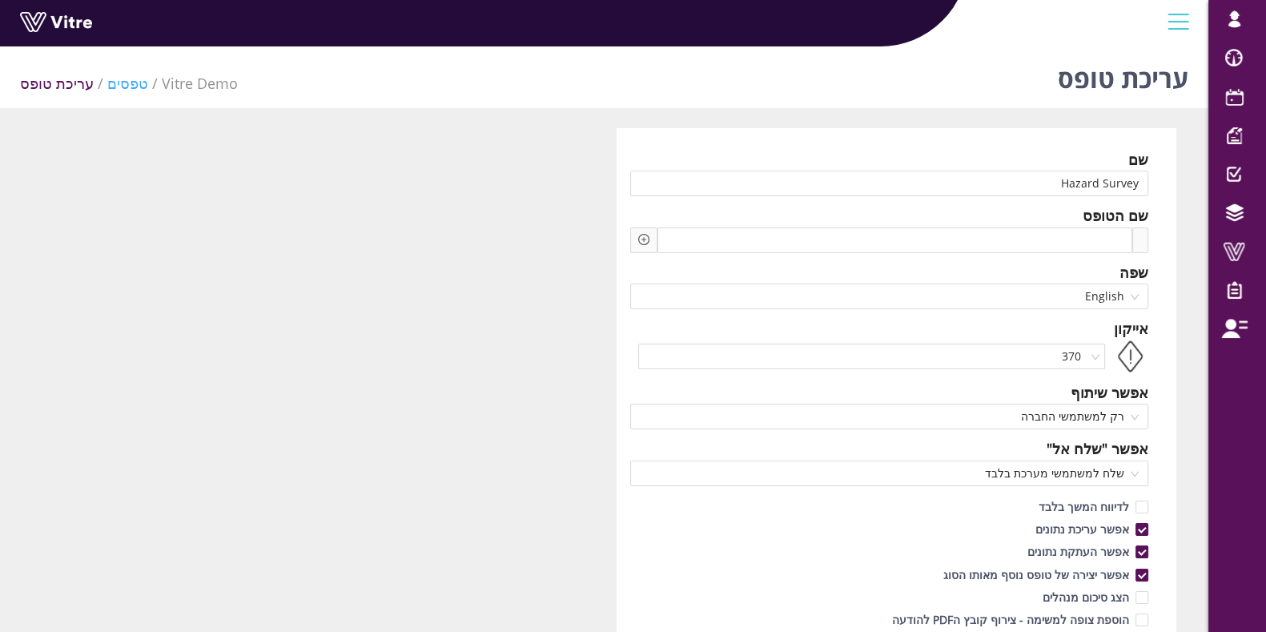
click at [124, 81] on link "טפסים" at bounding box center [127, 83] width 41 height 19
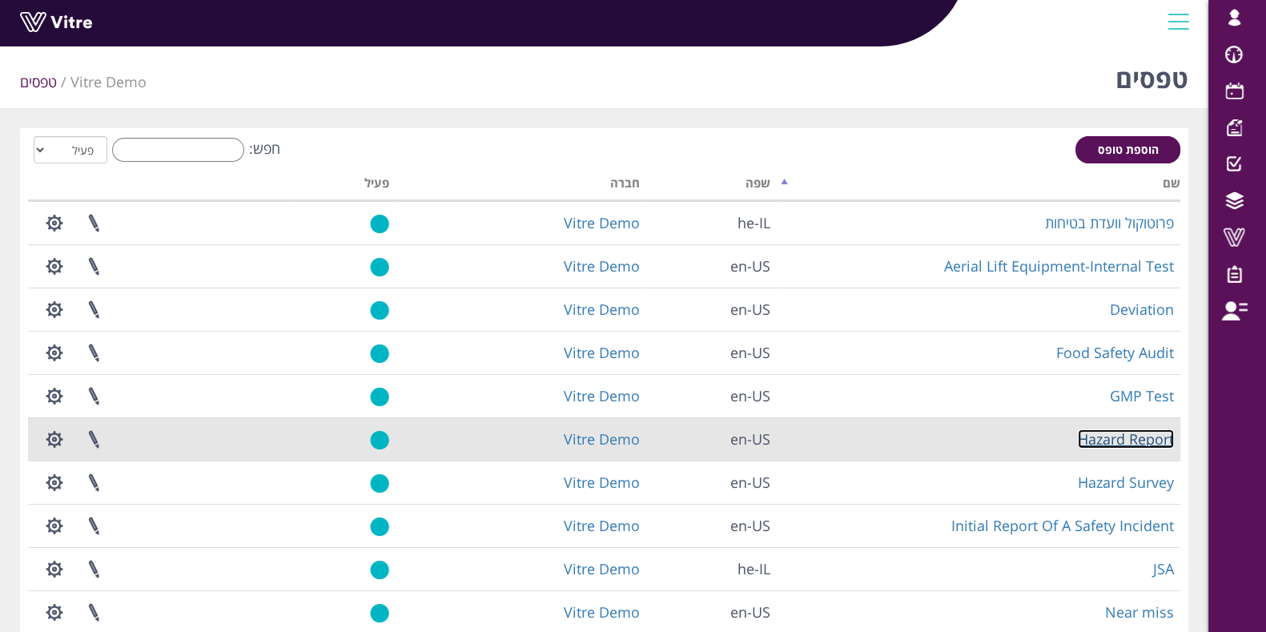
click at [1134, 441] on link "Hazard Report" at bounding box center [1125, 438] width 96 height 19
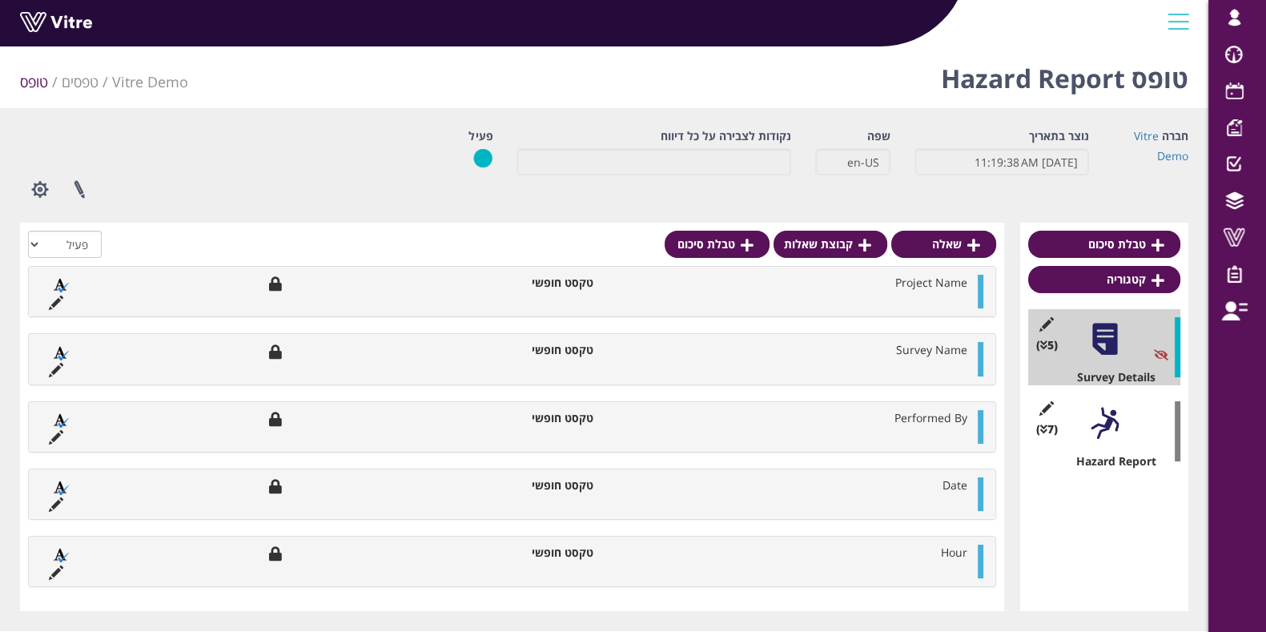
scroll to position [34, 0]
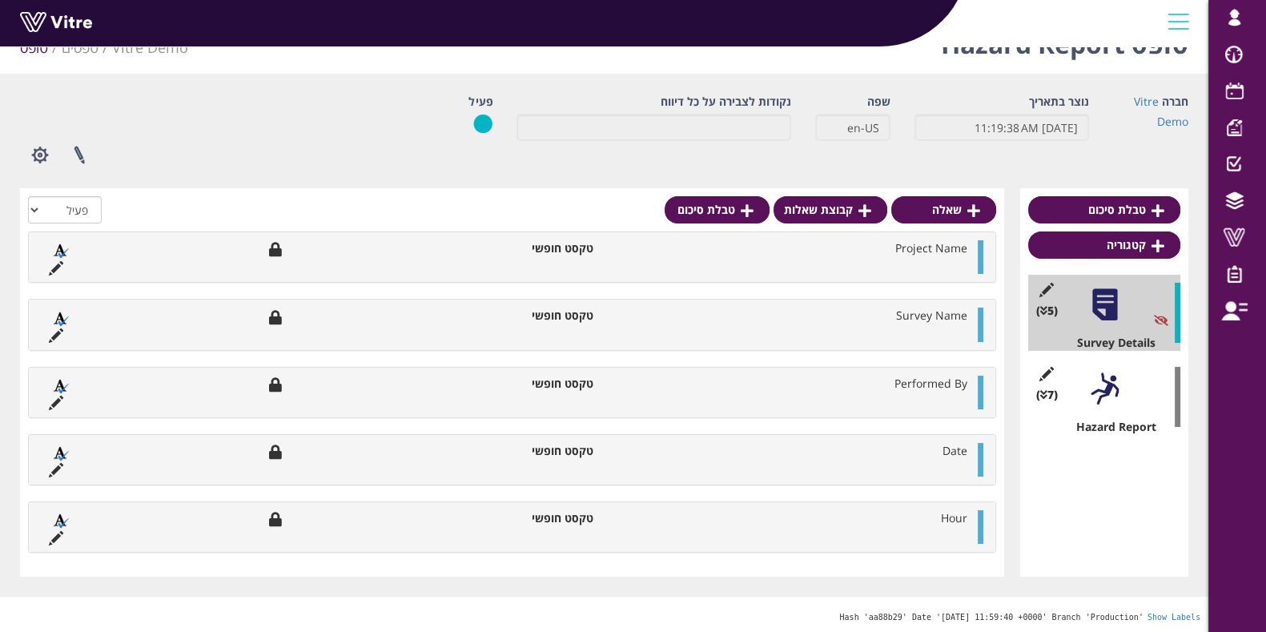
click at [1093, 392] on div at bounding box center [1104, 389] width 36 height 36
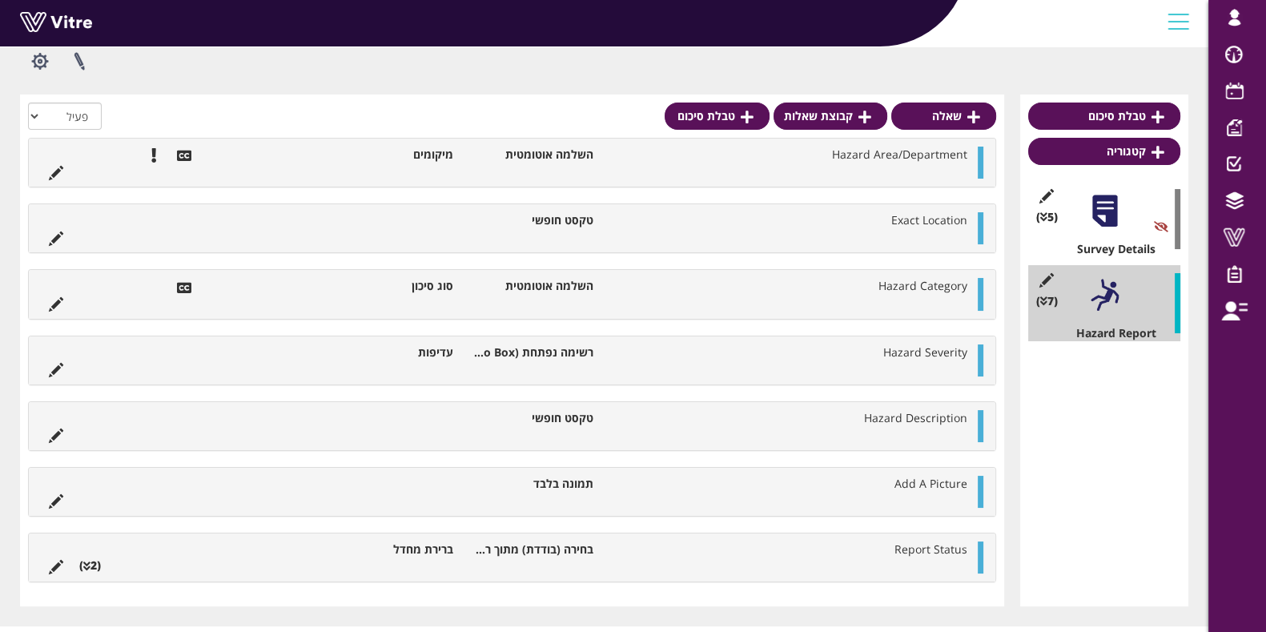
scroll to position [156, 0]
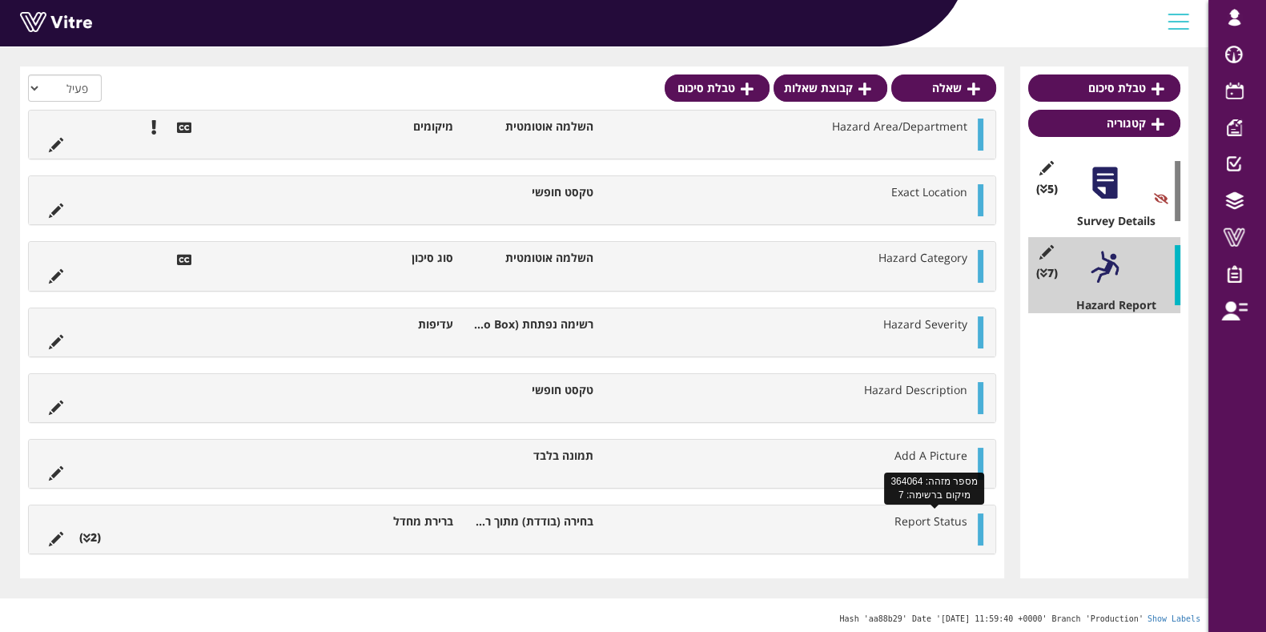
click at [926, 515] on span "Report Status" at bounding box center [930, 520] width 73 height 15
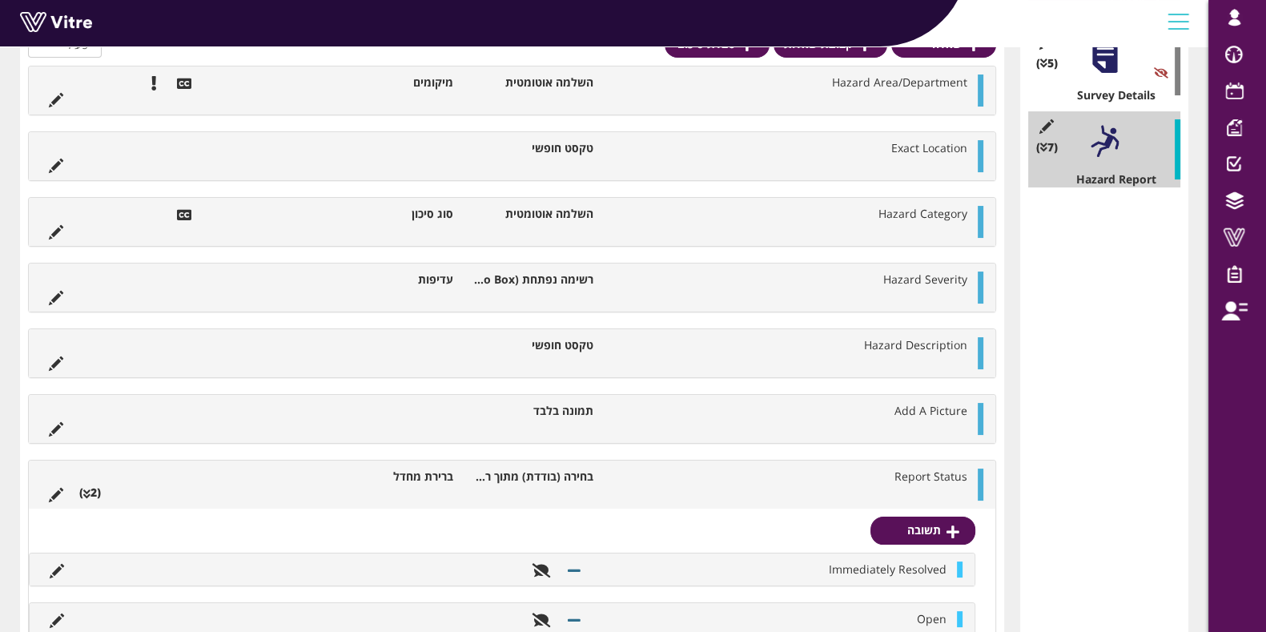
scroll to position [307, 0]
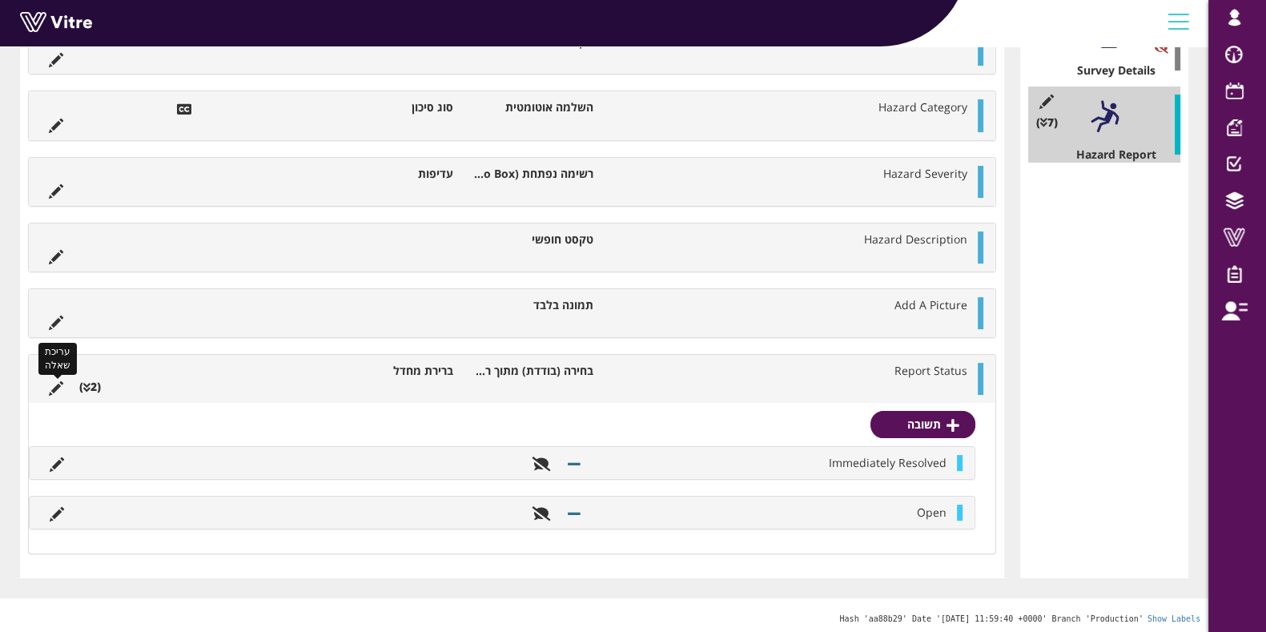
click at [58, 387] on icon at bounding box center [56, 388] width 14 height 14
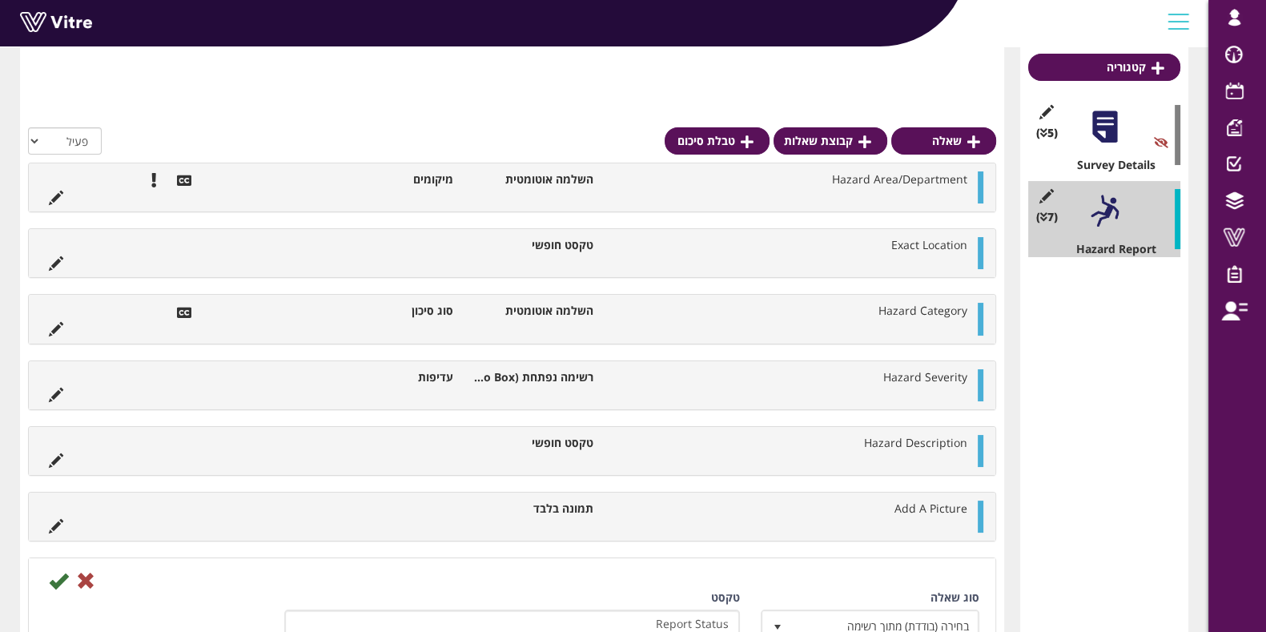
scroll to position [207, 0]
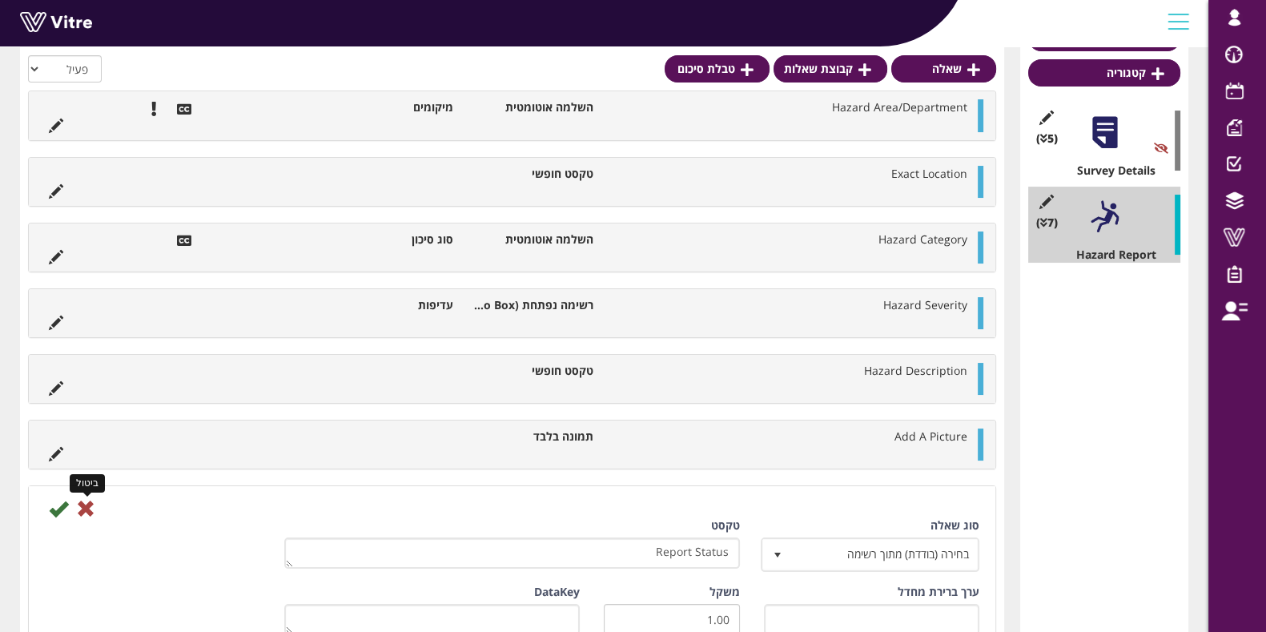
click at [83, 505] on icon at bounding box center [85, 508] width 19 height 19
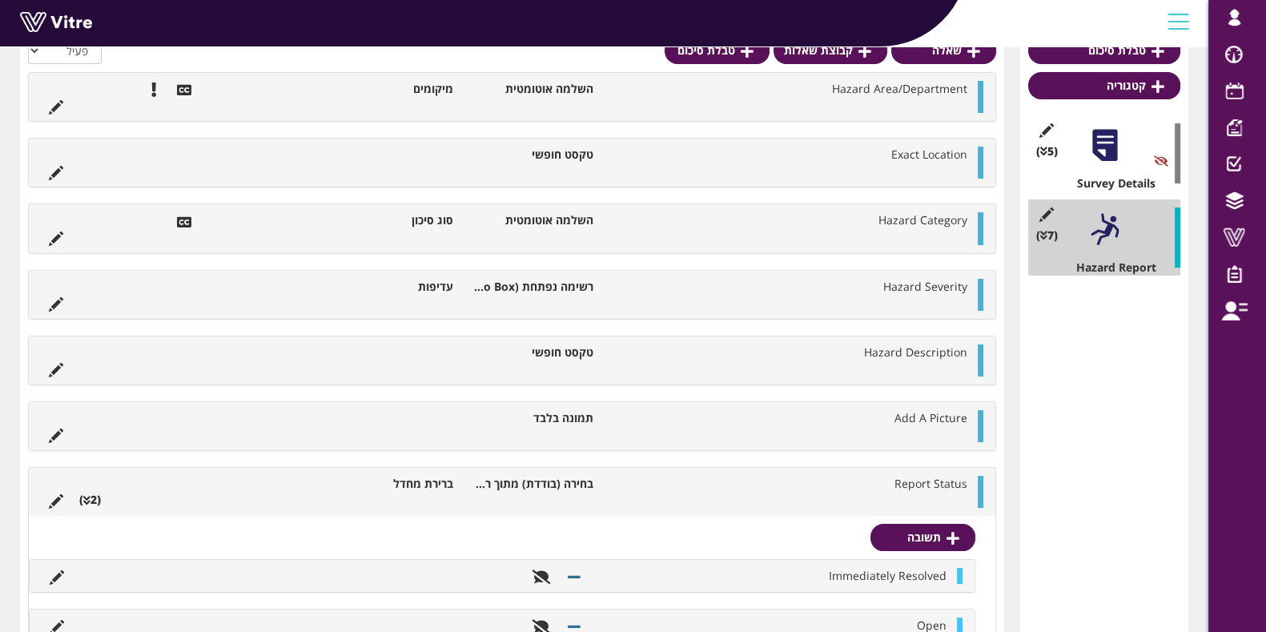
scroll to position [106, 0]
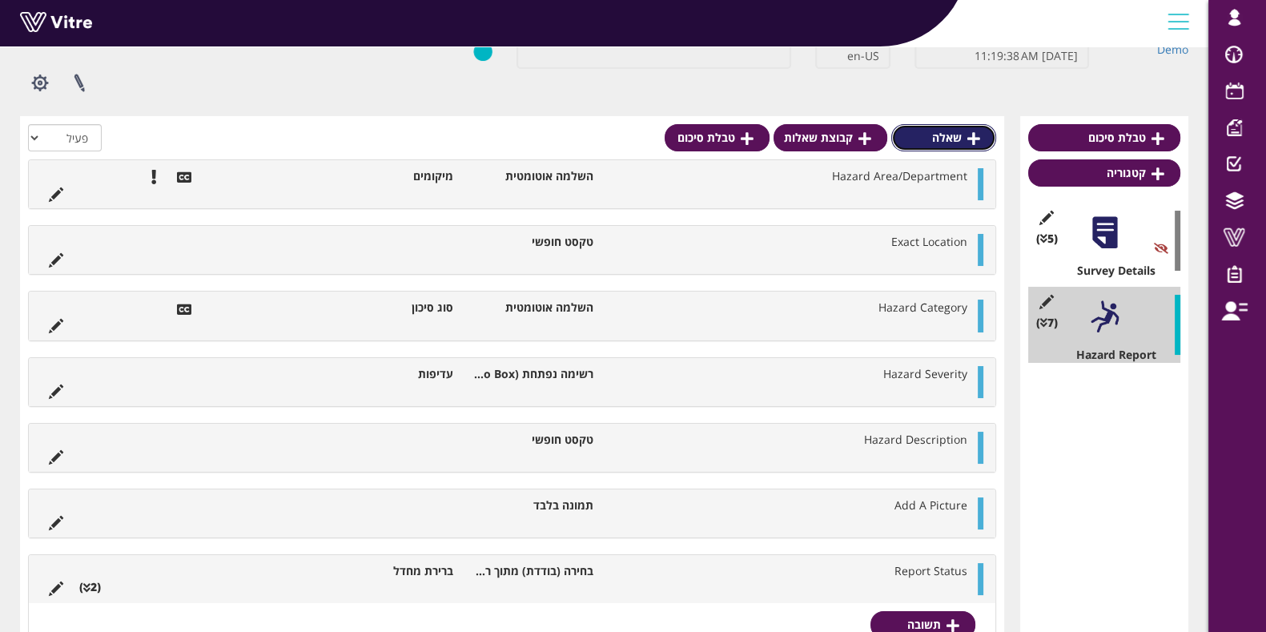
click at [977, 135] on icon at bounding box center [973, 138] width 13 height 14
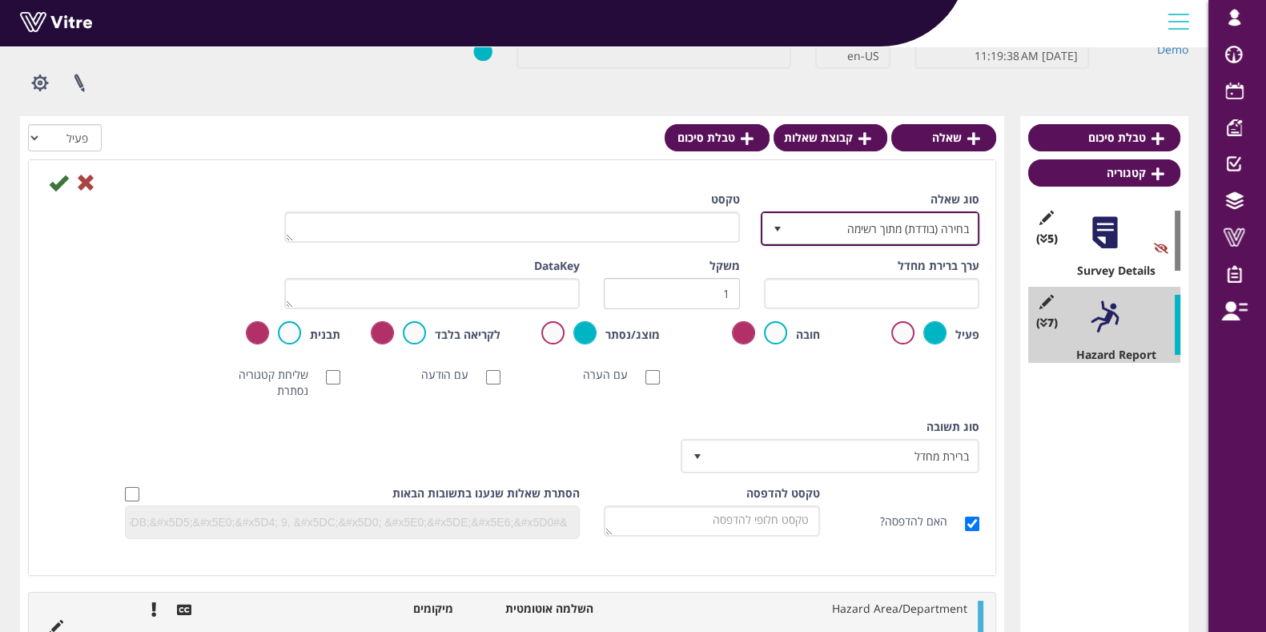
click at [824, 224] on span "בחירה (בודדת) מתוך רשימה" at bounding box center [884, 228] width 187 height 29
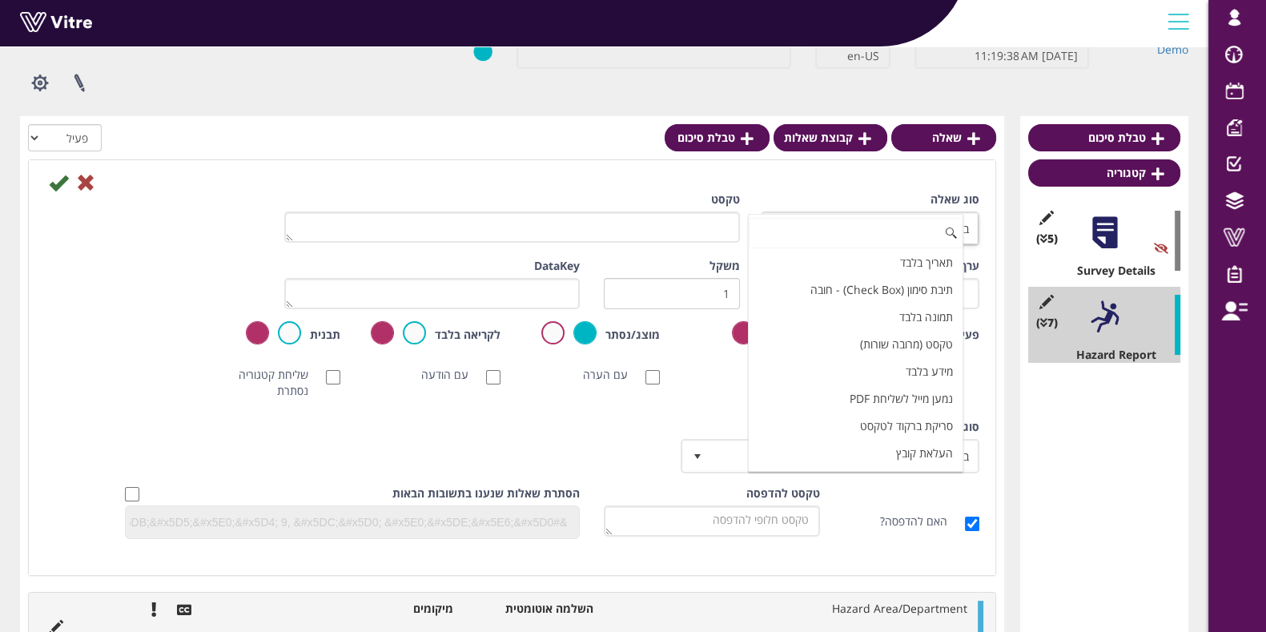
scroll to position [399, 0]
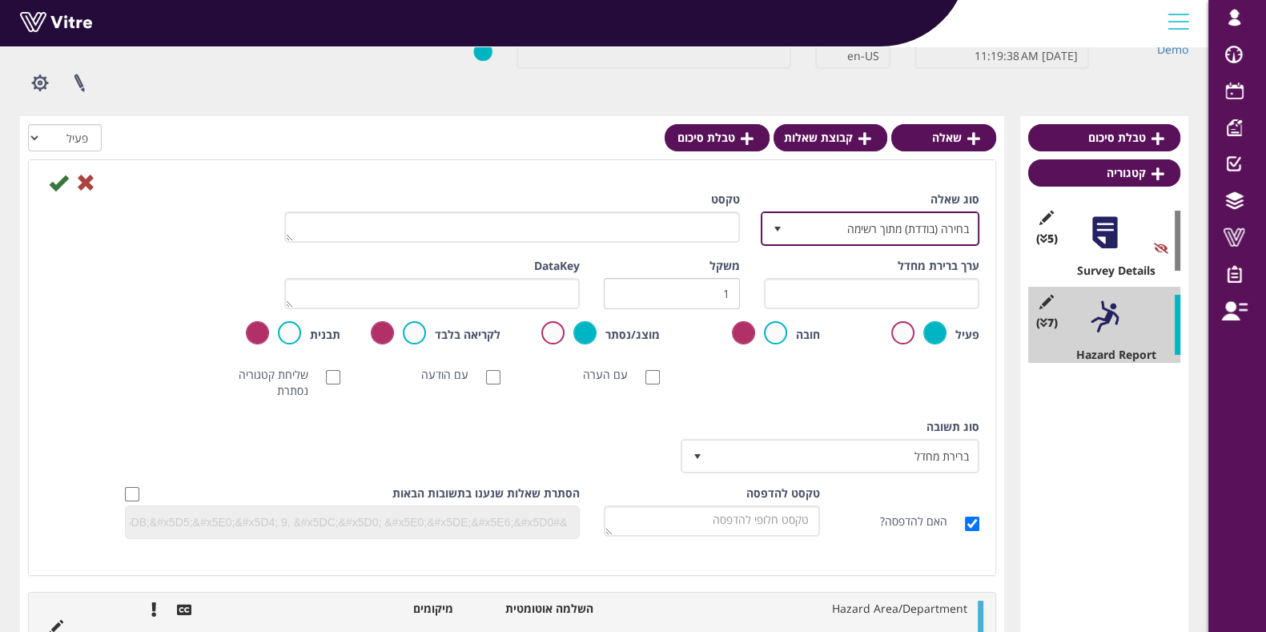
click at [793, 239] on span "בחירה (בודדת) מתוך רשימה" at bounding box center [884, 228] width 187 height 29
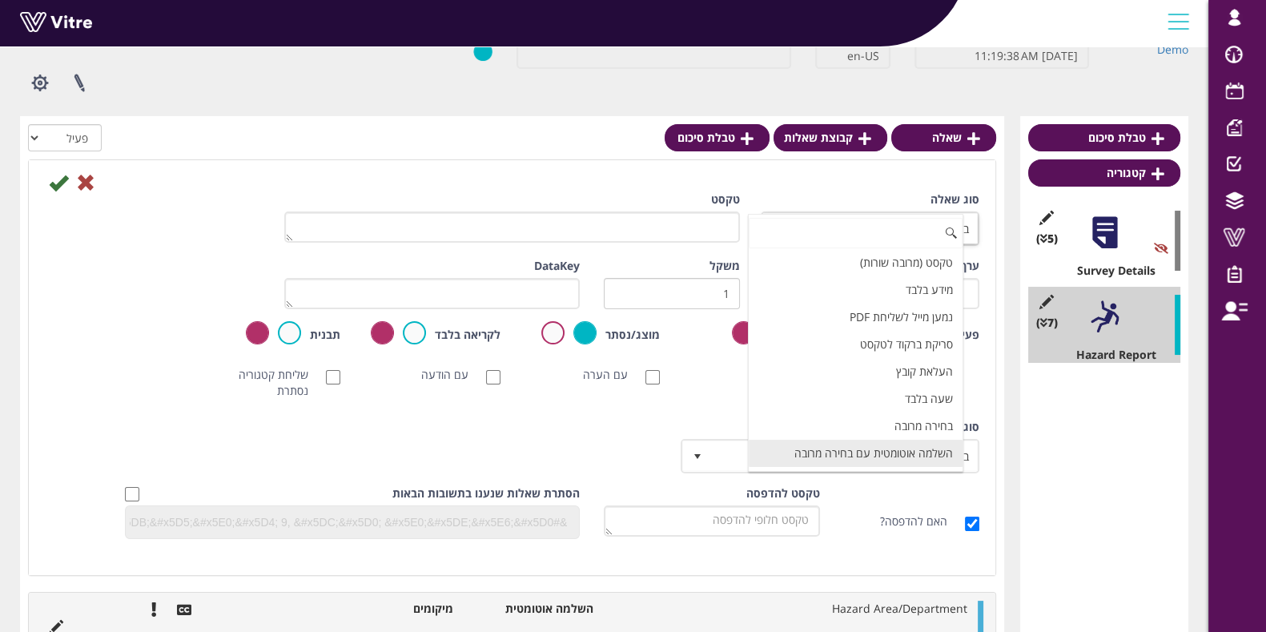
scroll to position [282, 0]
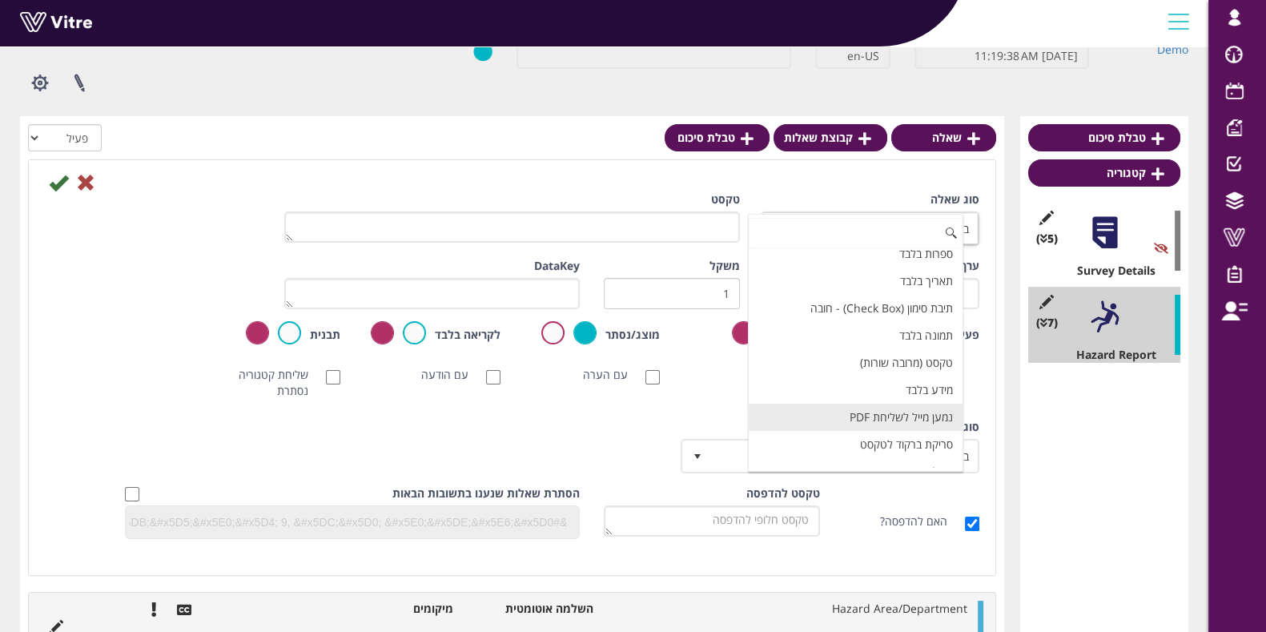
click at [866, 408] on li "נמען מייל לשליחת PDF" at bounding box center [855, 416] width 215 height 27
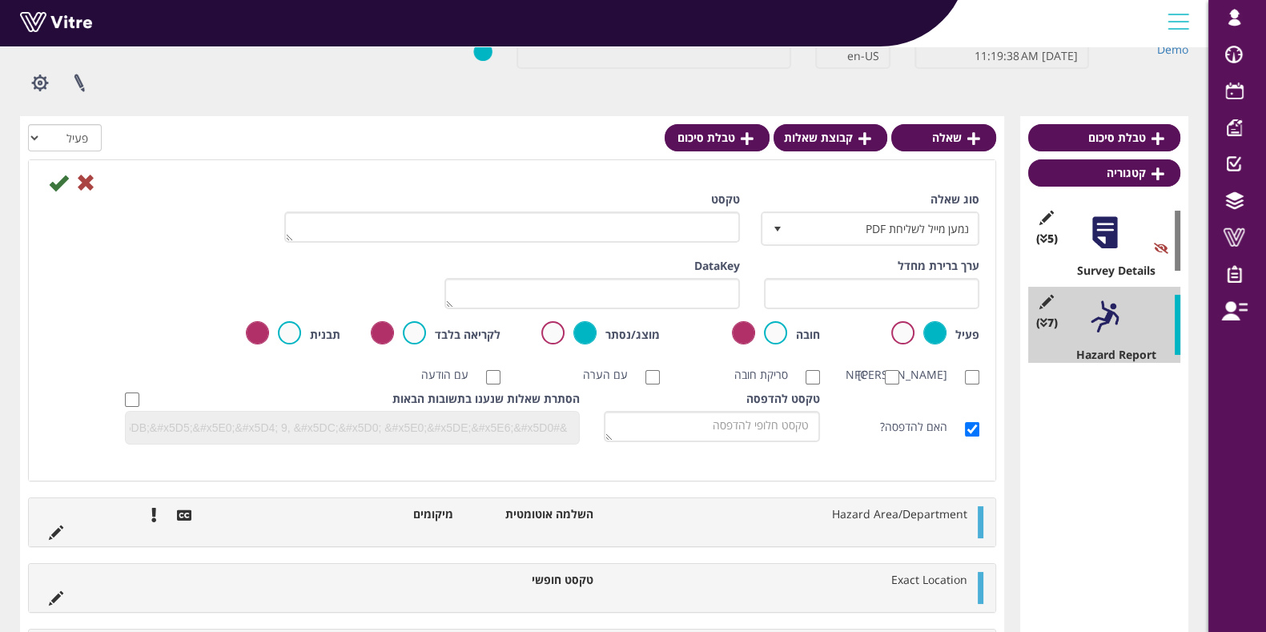
click at [516, 197] on div "טקסט" at bounding box center [511, 216] width 455 height 51
click at [788, 230] on span "select" at bounding box center [777, 228] width 29 height 29
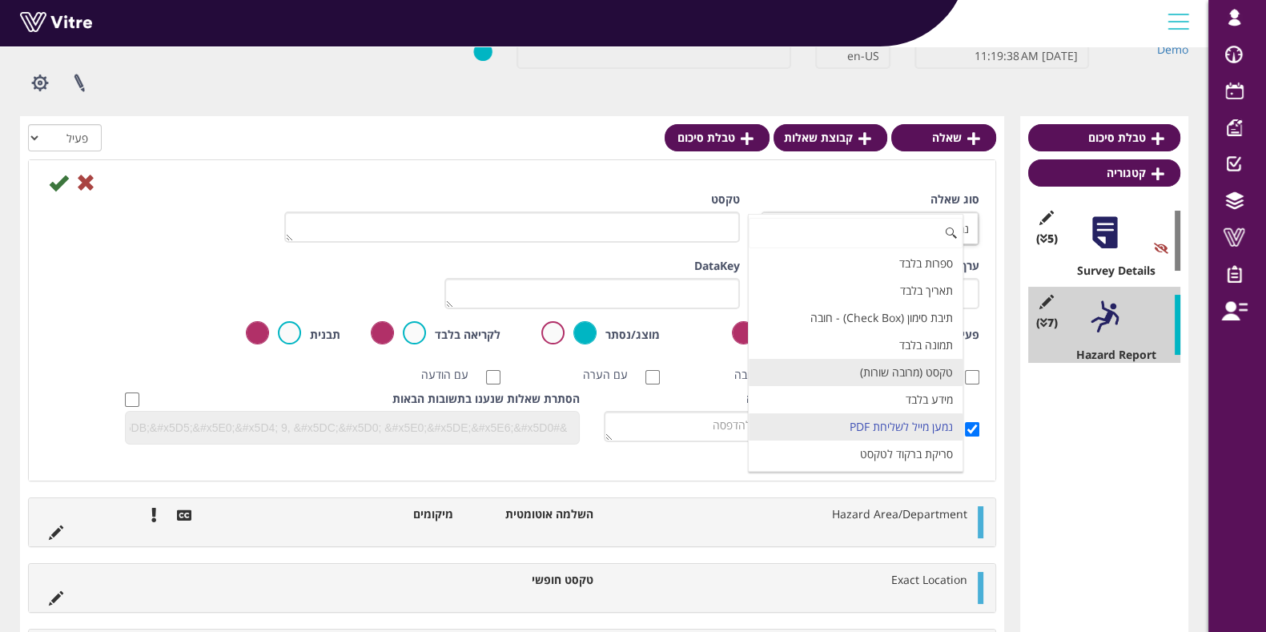
scroll to position [300, 0]
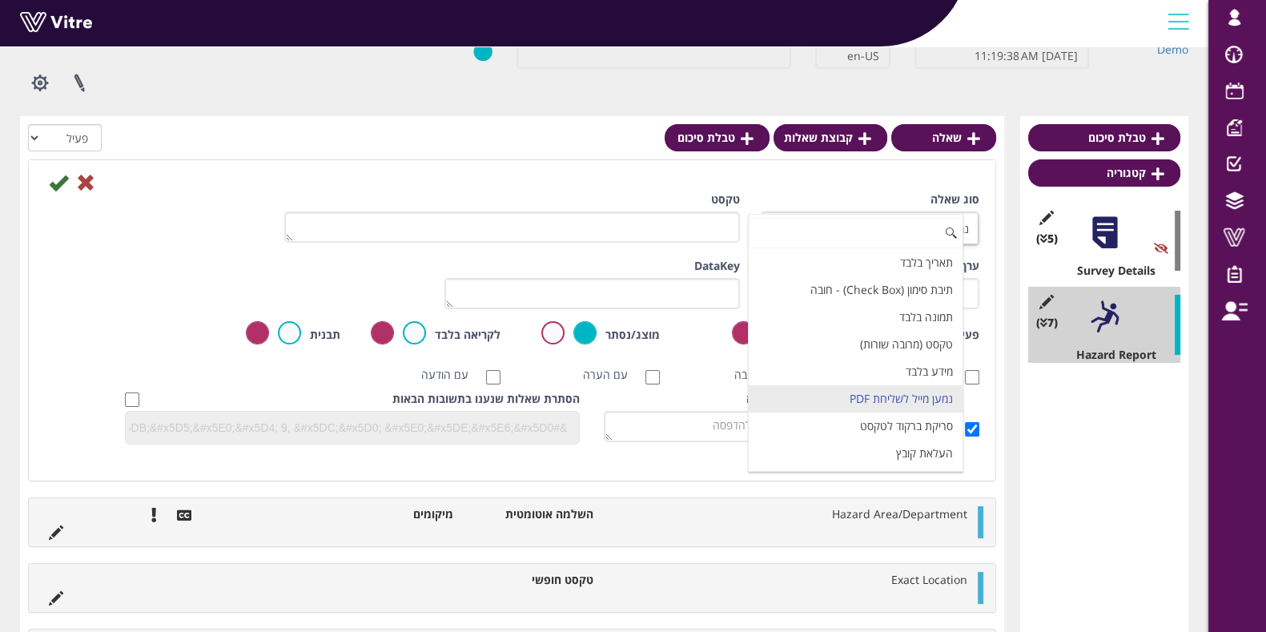
click at [901, 387] on li "נמען מייל לשליחת PDF" at bounding box center [855, 398] width 215 height 27
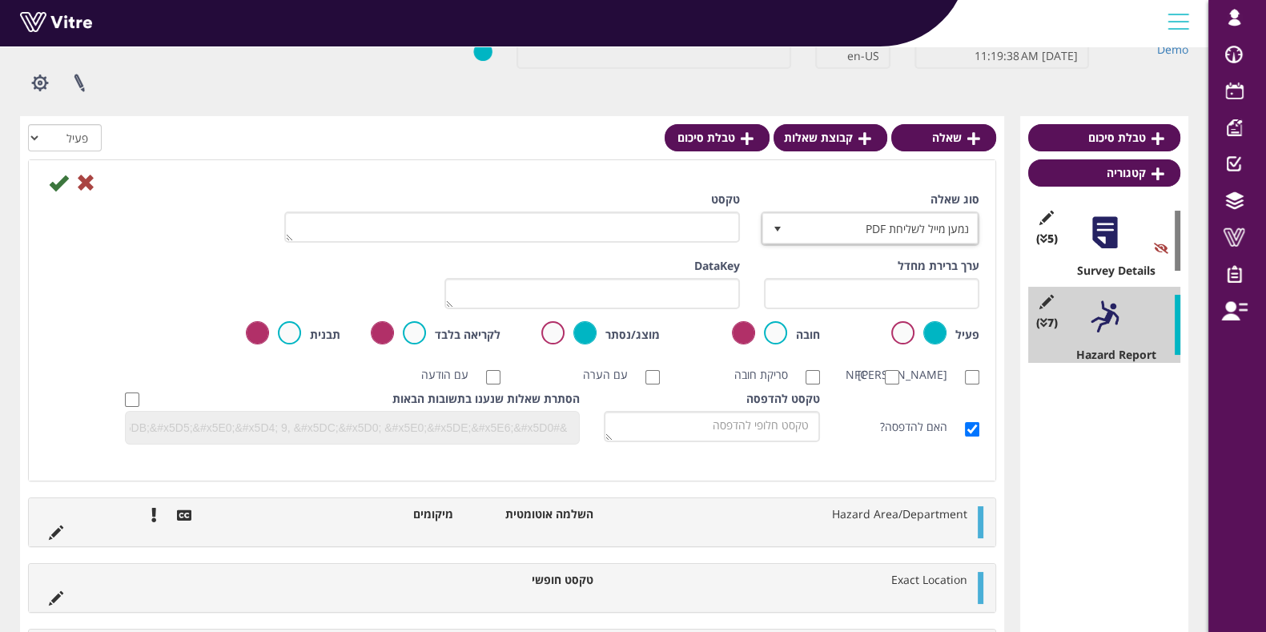
click at [203, 276] on div "ערך ברירת מחדל משקל DataKey" at bounding box center [512, 289] width 958 height 63
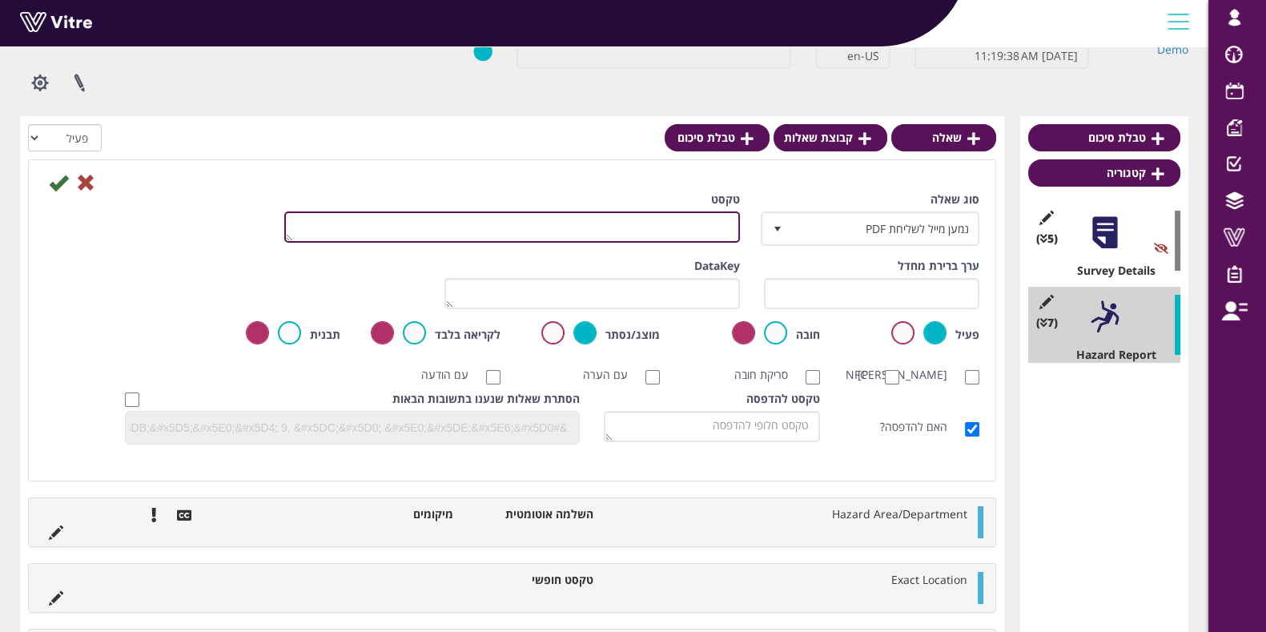
click at [443, 215] on textarea "טקסט" at bounding box center [511, 226] width 455 height 31
type textarea "Email to"
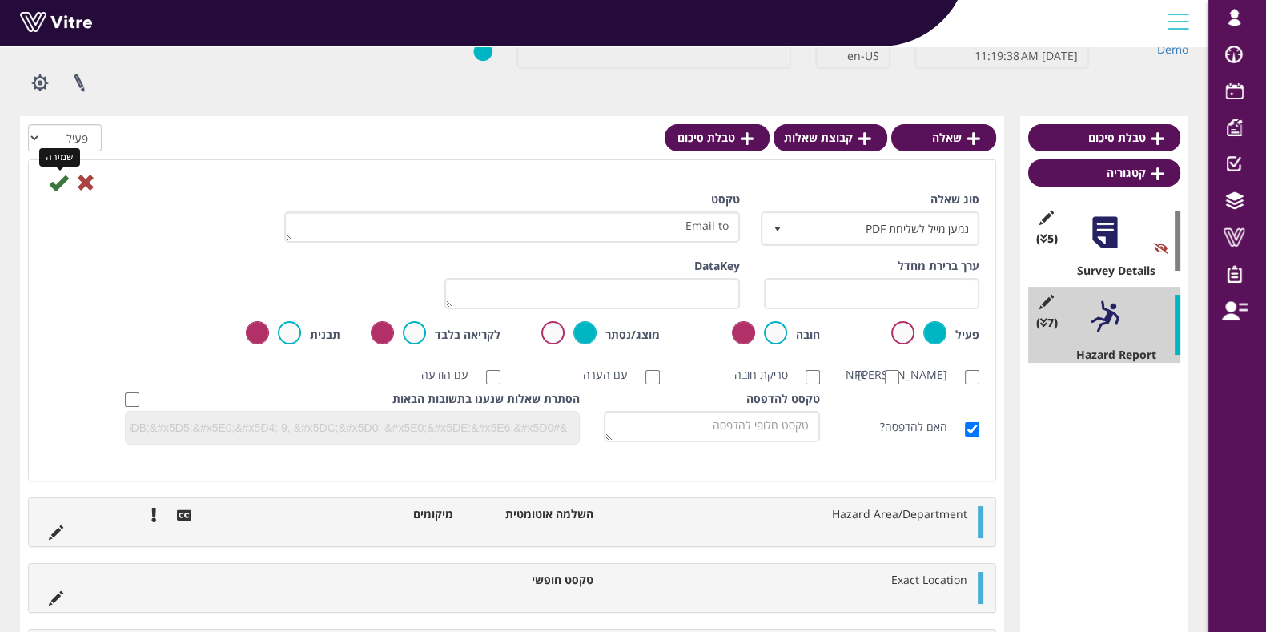
click at [51, 191] on icon at bounding box center [58, 182] width 19 height 19
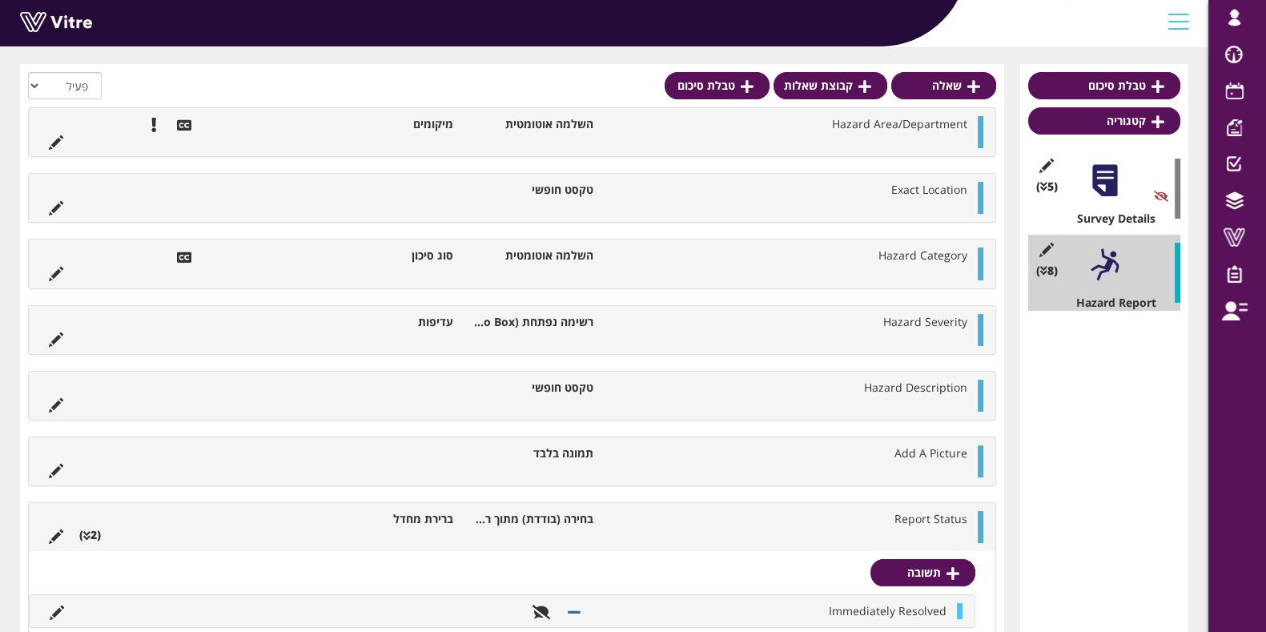
scroll to position [371, 0]
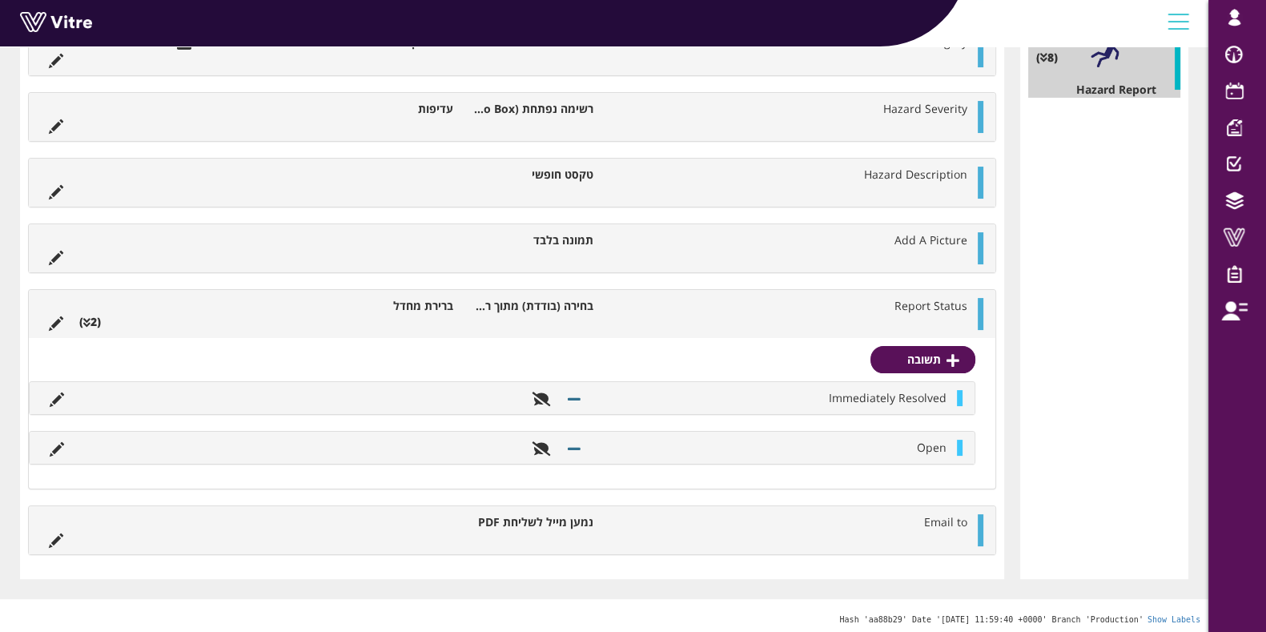
click at [436, 62] on ul "Hazard Category השלמה אוטומטית סוג סיכון" at bounding box center [508, 50] width 934 height 32
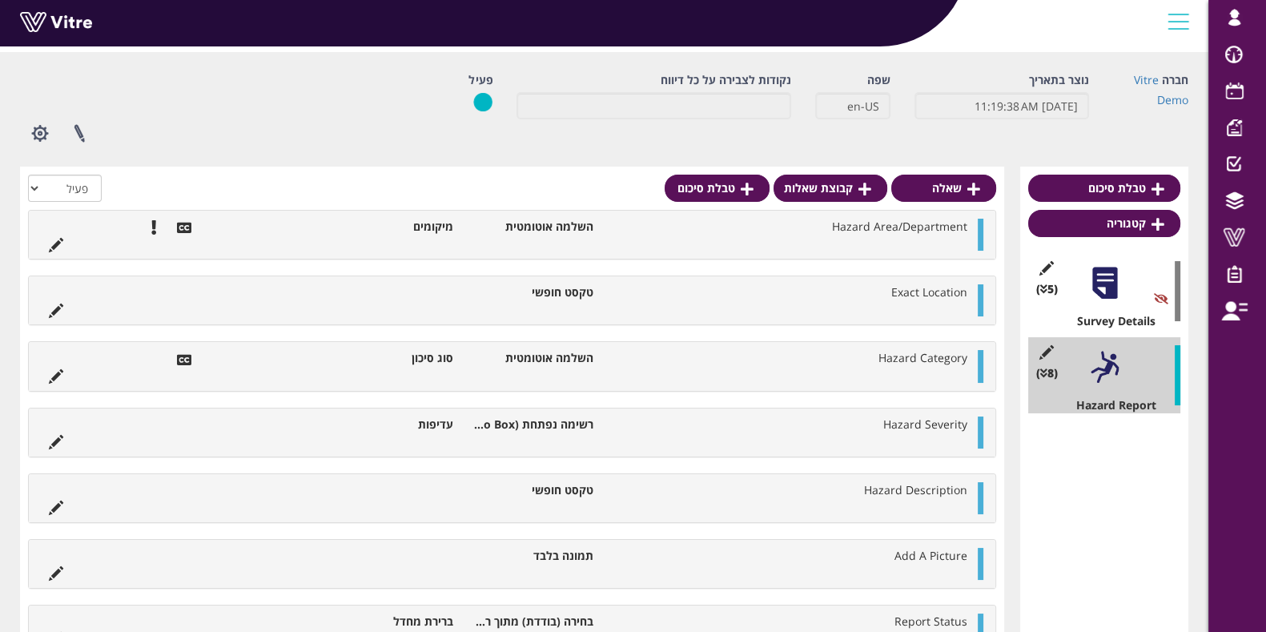
scroll to position [0, 0]
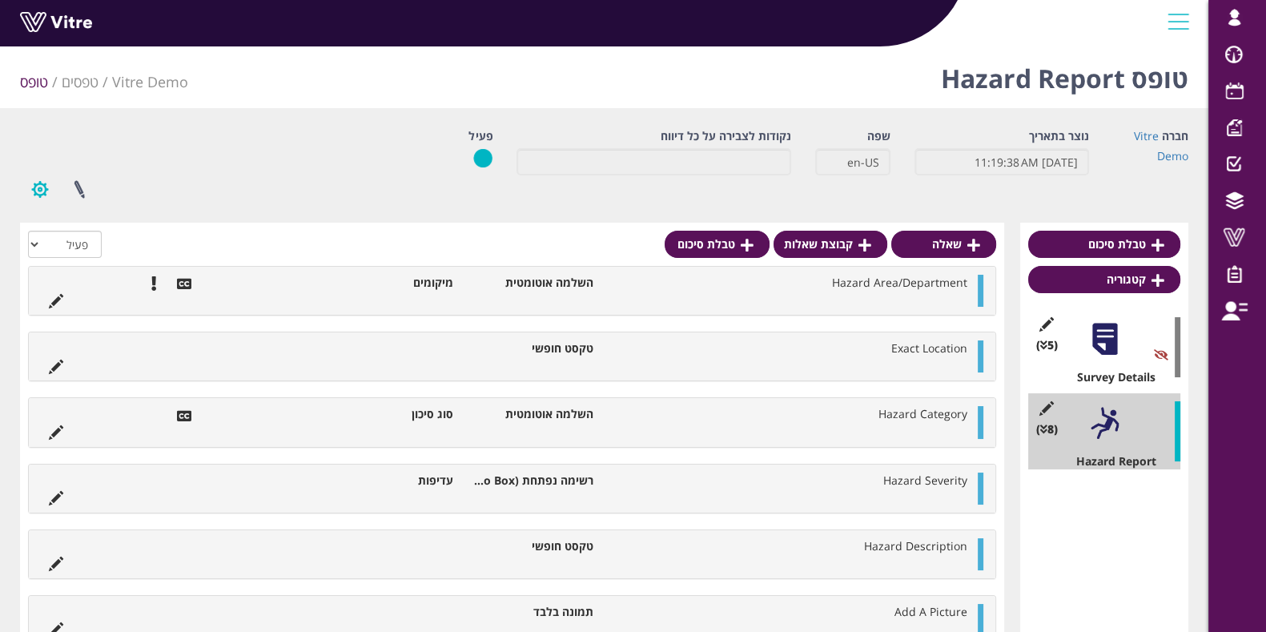
click at [44, 190] on button "button" at bounding box center [40, 189] width 40 height 42
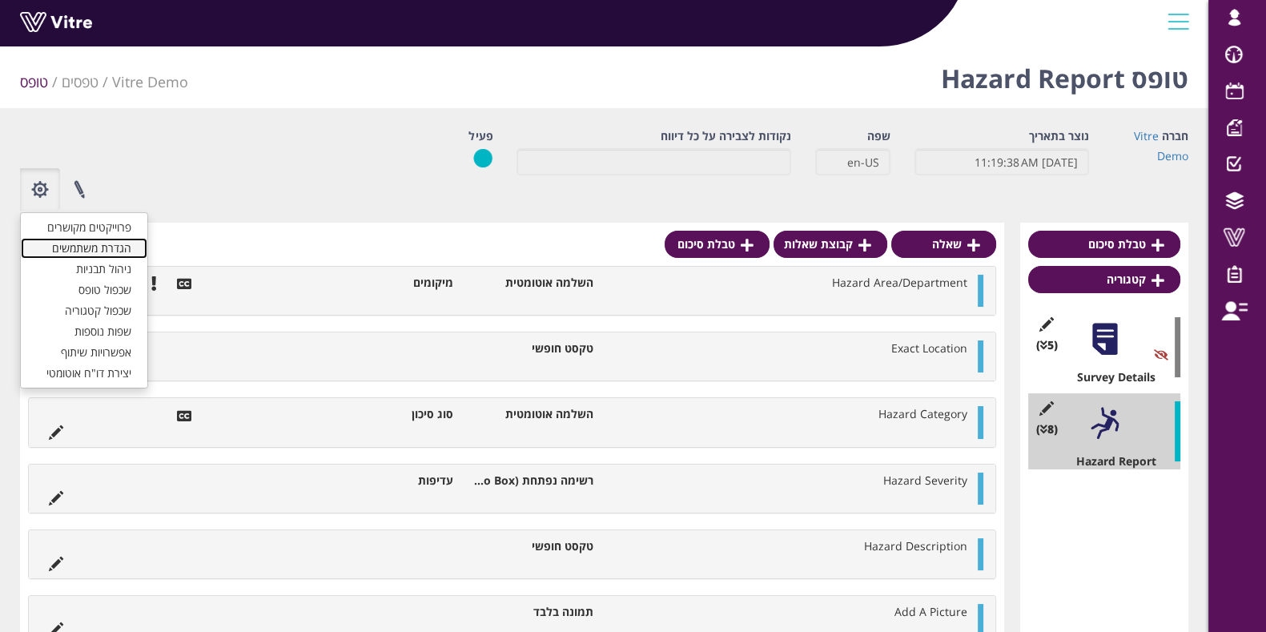
click at [118, 251] on link "הגדרת משתמשים" at bounding box center [84, 248] width 126 height 21
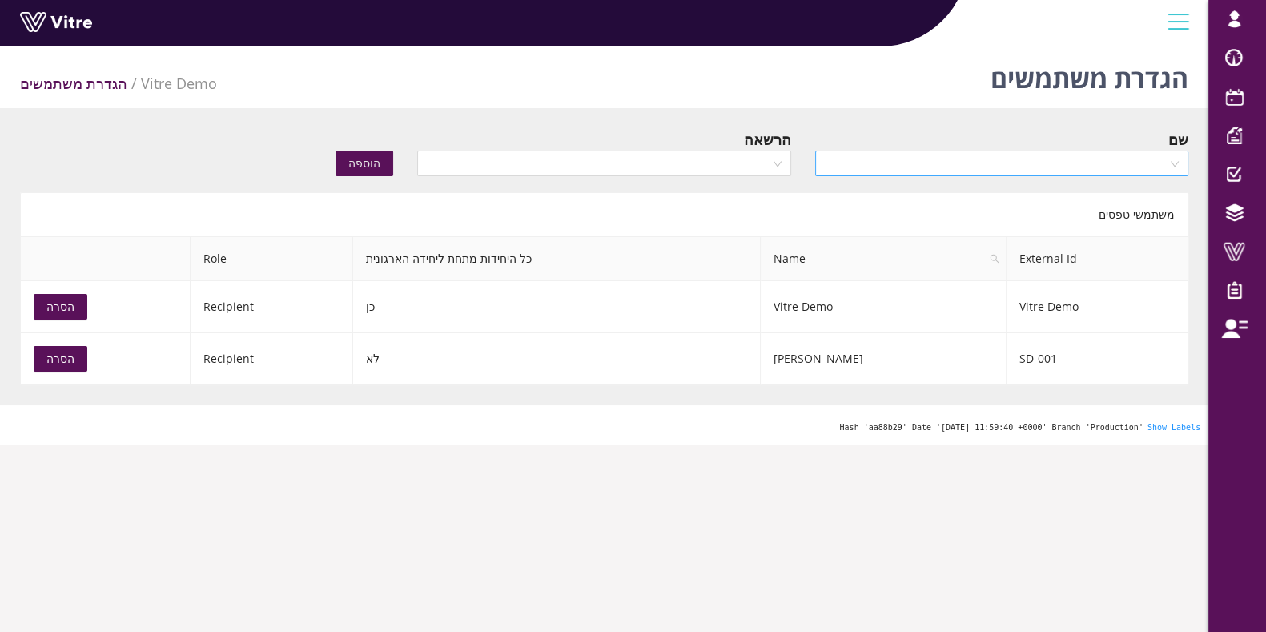
click at [967, 162] on input "search" at bounding box center [996, 163] width 343 height 24
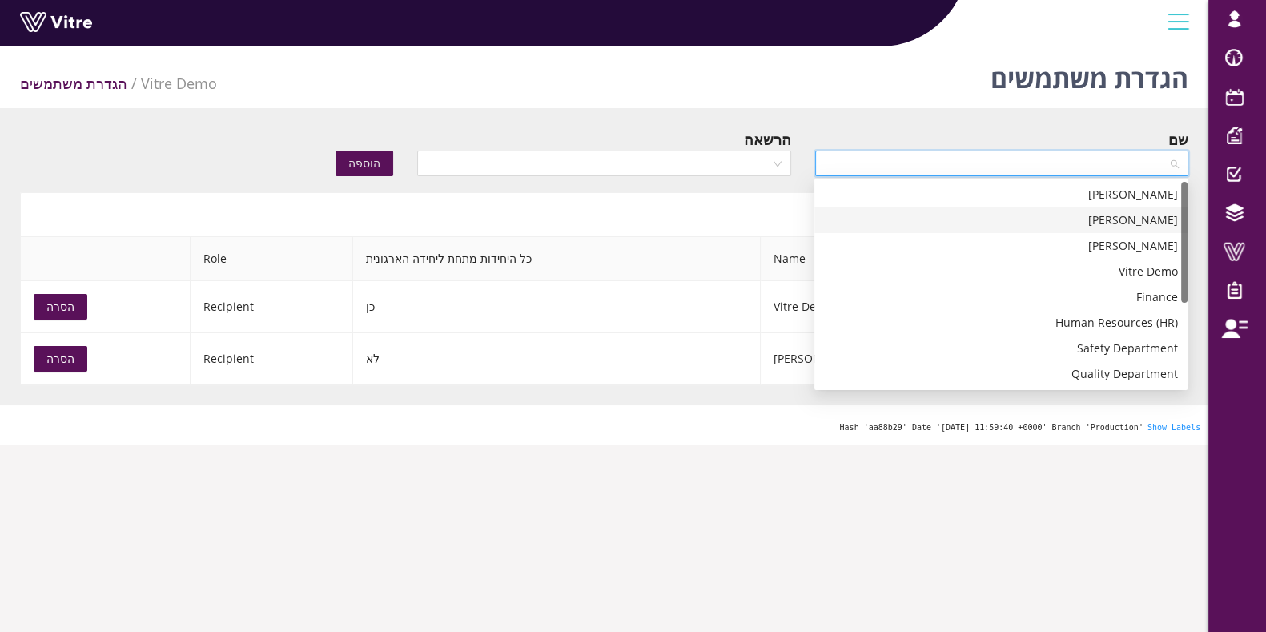
click at [989, 226] on div "[PERSON_NAME]" at bounding box center [1001, 220] width 354 height 18
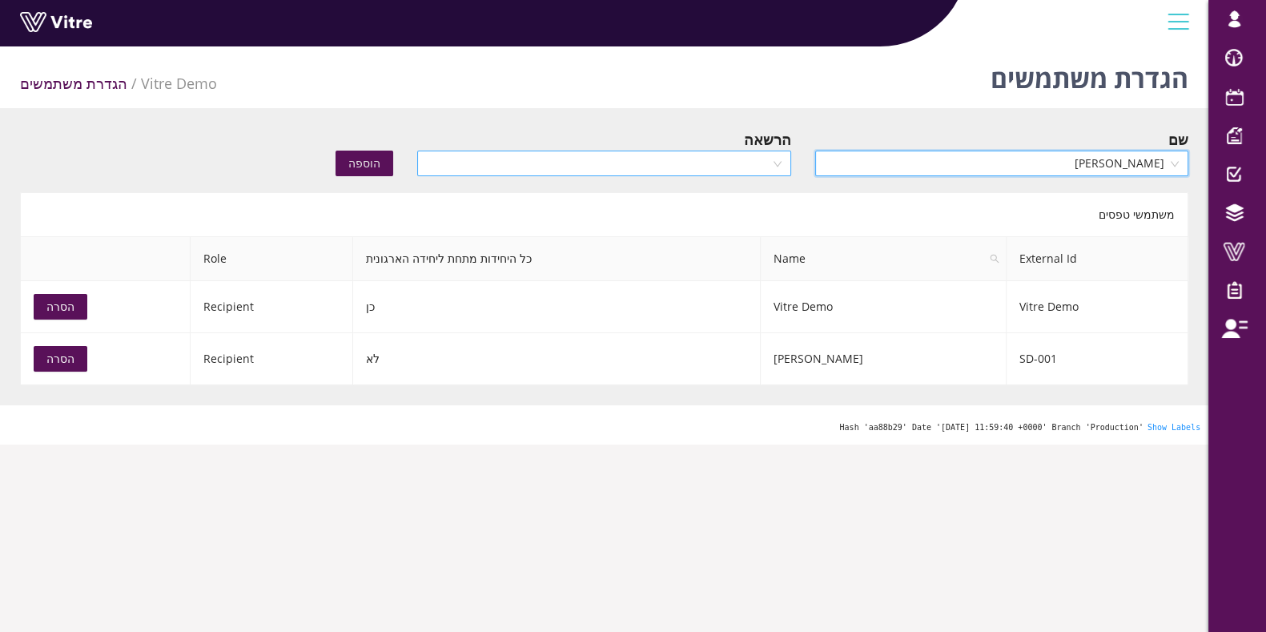
click at [618, 162] on input "search" at bounding box center [598, 163] width 343 height 24
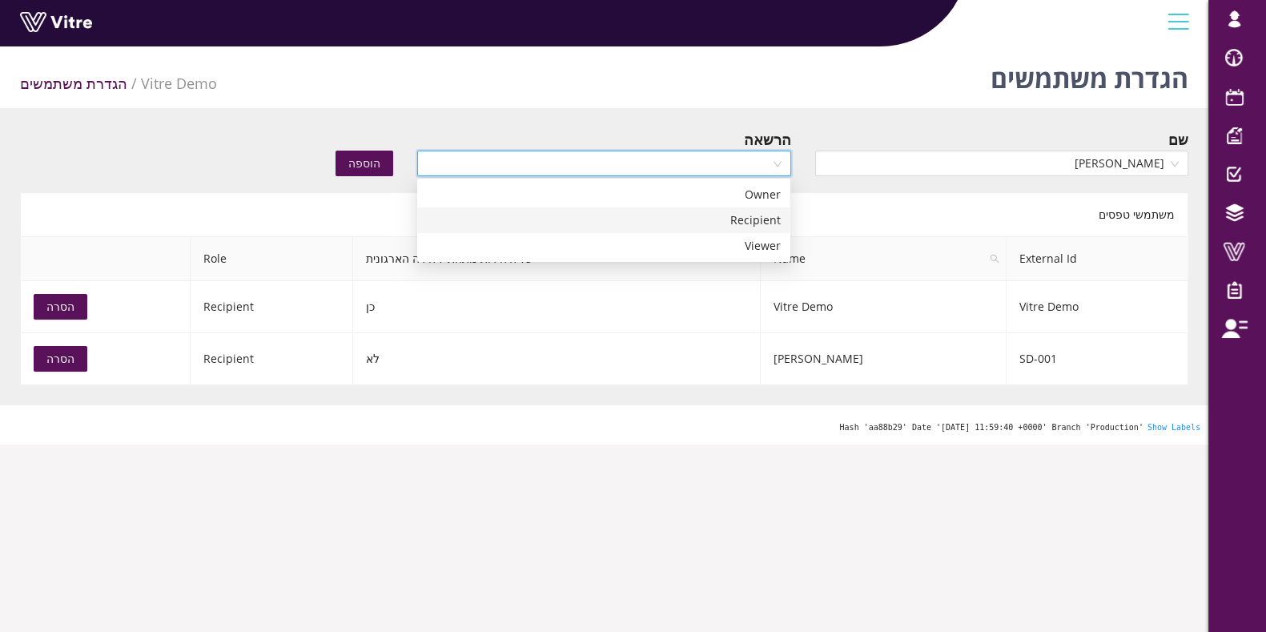
click at [616, 218] on div "Recipient" at bounding box center [604, 220] width 354 height 18
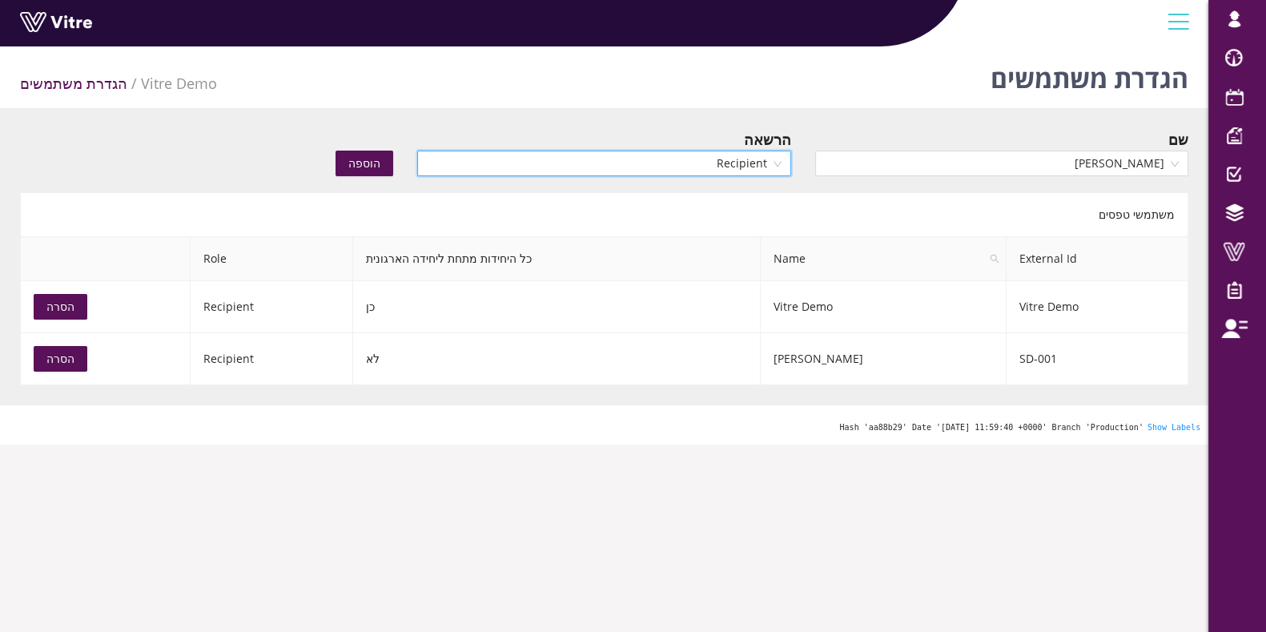
click at [372, 162] on span "הוספה" at bounding box center [364, 163] width 32 height 18
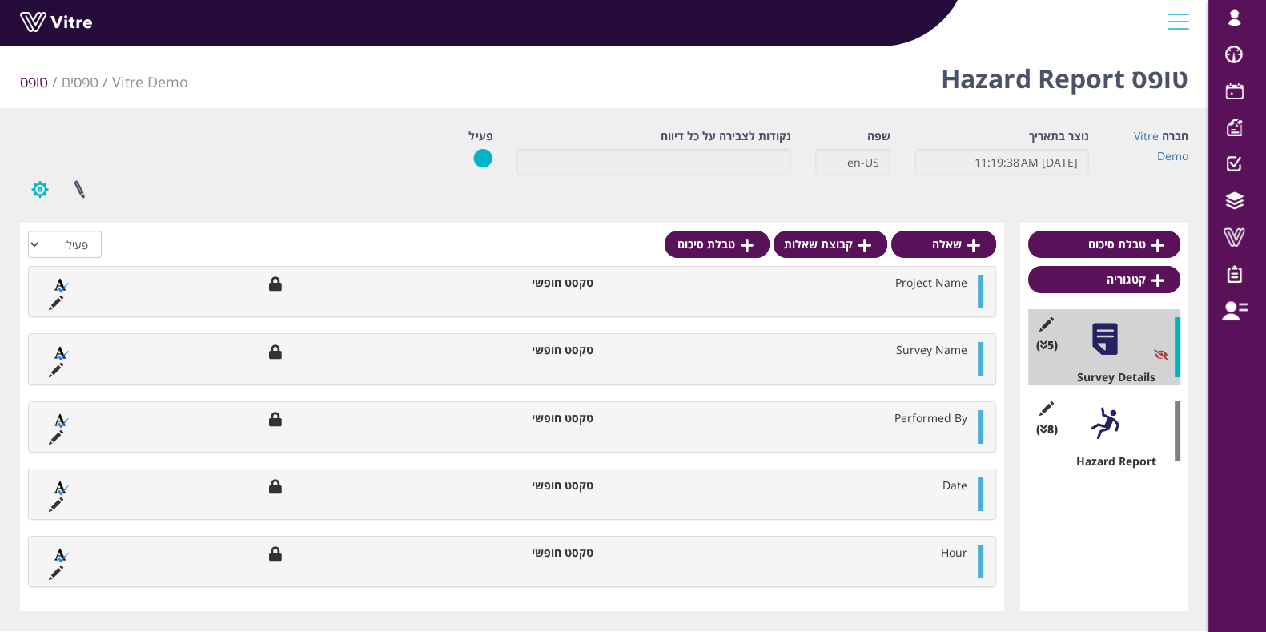
click at [47, 187] on button "button" at bounding box center [40, 189] width 40 height 42
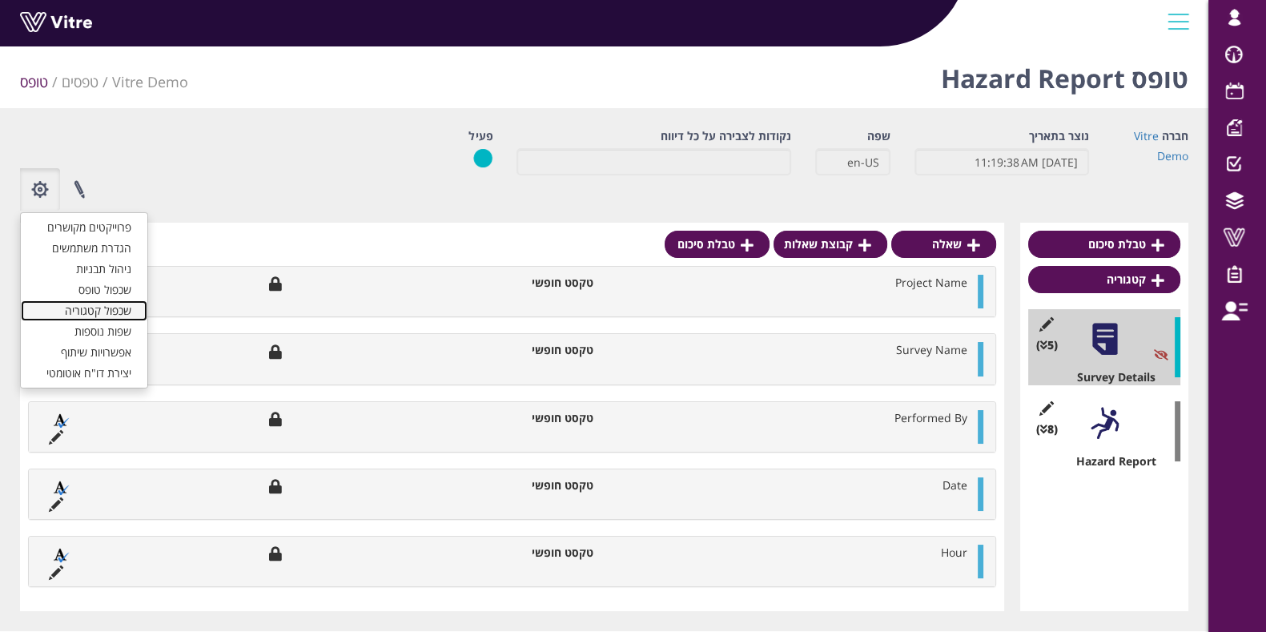
click at [94, 313] on link "שכפול קטגוריה" at bounding box center [84, 310] width 126 height 21
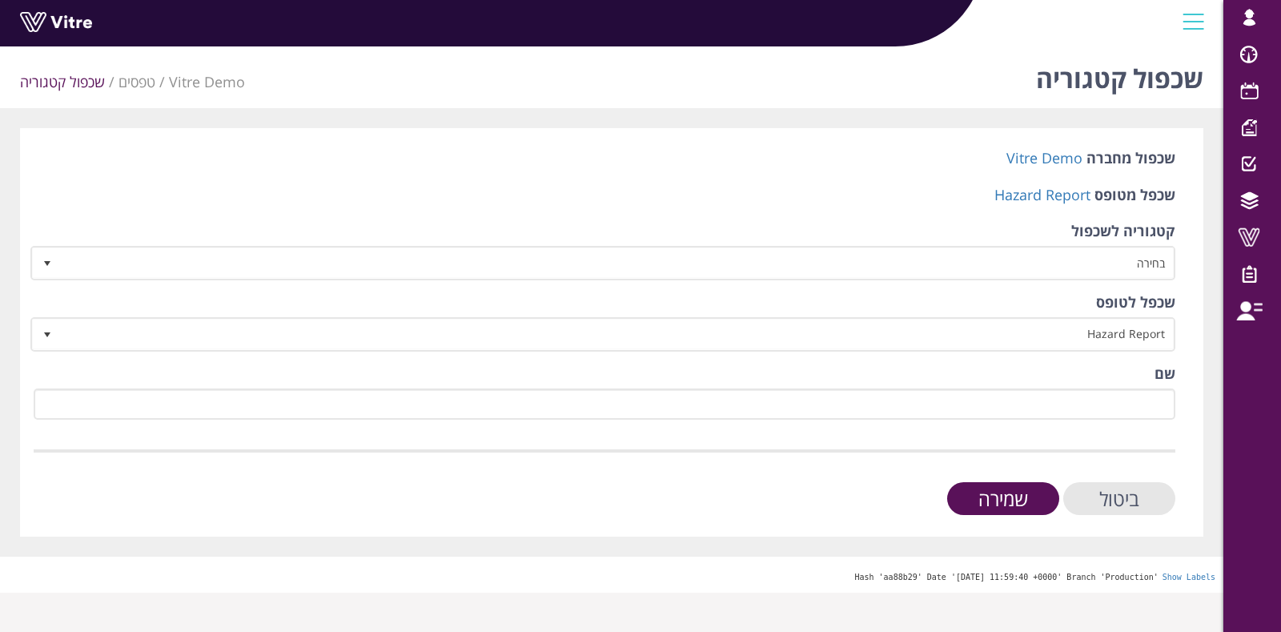
click at [1122, 478] on form "שכפול מחברה Vitre Demo שכפל מטופס Hazard Report קטגוריה לשכפול בחירה שכפל לטופס…" at bounding box center [605, 331] width 1142 height 367
click at [1123, 489] on input "ביטול" at bounding box center [1119, 498] width 112 height 33
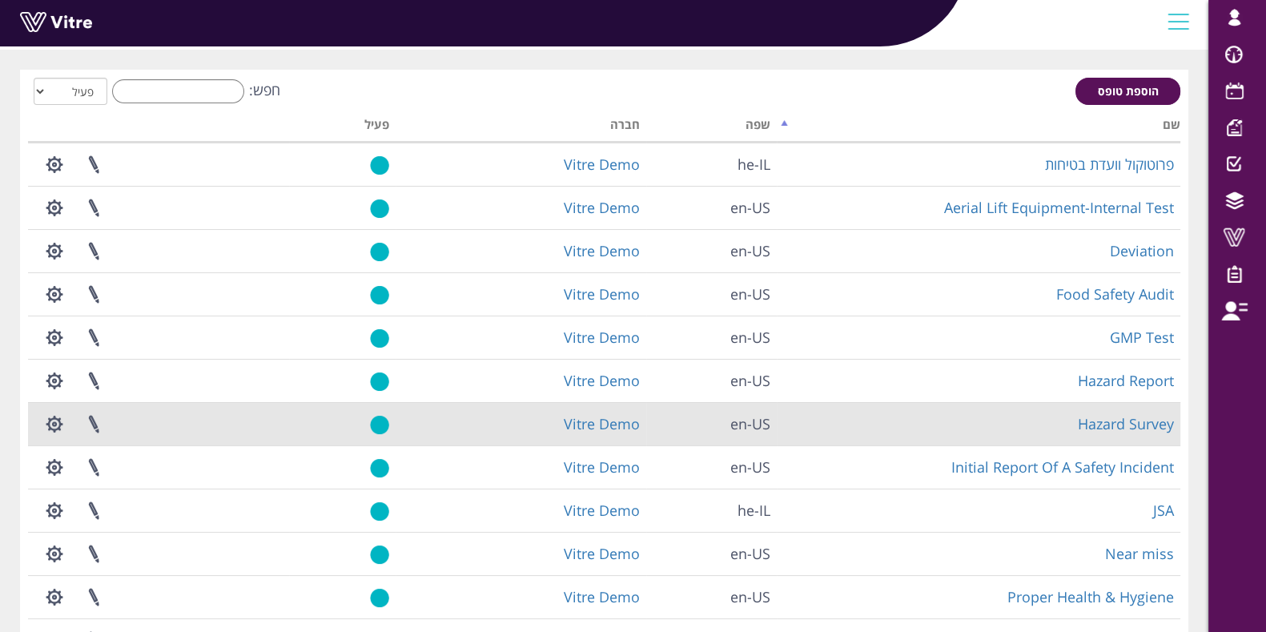
scroll to position [99, 0]
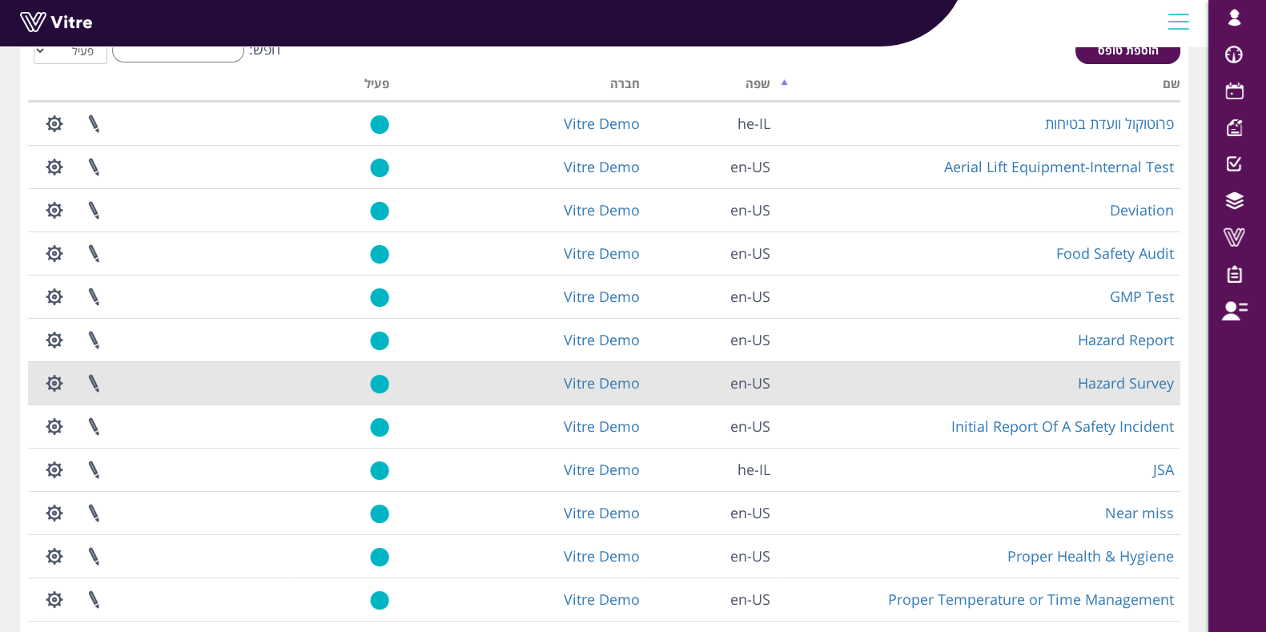
click at [1142, 393] on td "Hazard Survey" at bounding box center [977, 382] width 403 height 43
click at [1150, 386] on link "Hazard Survey" at bounding box center [1125, 382] width 96 height 19
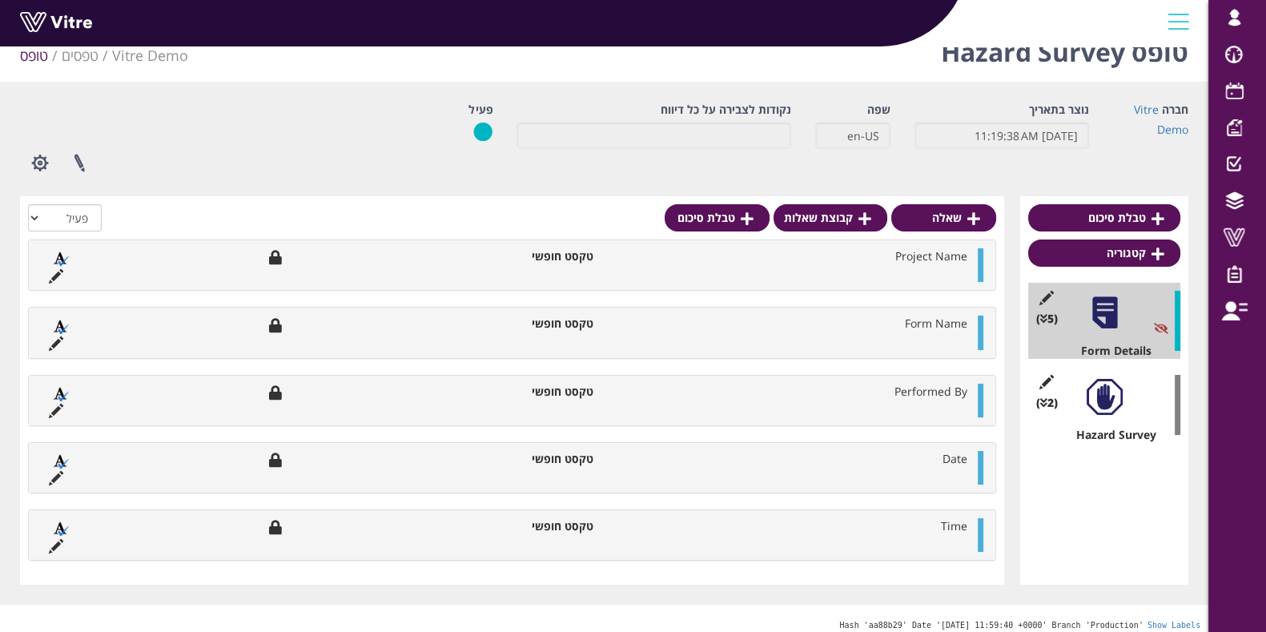
scroll to position [34, 0]
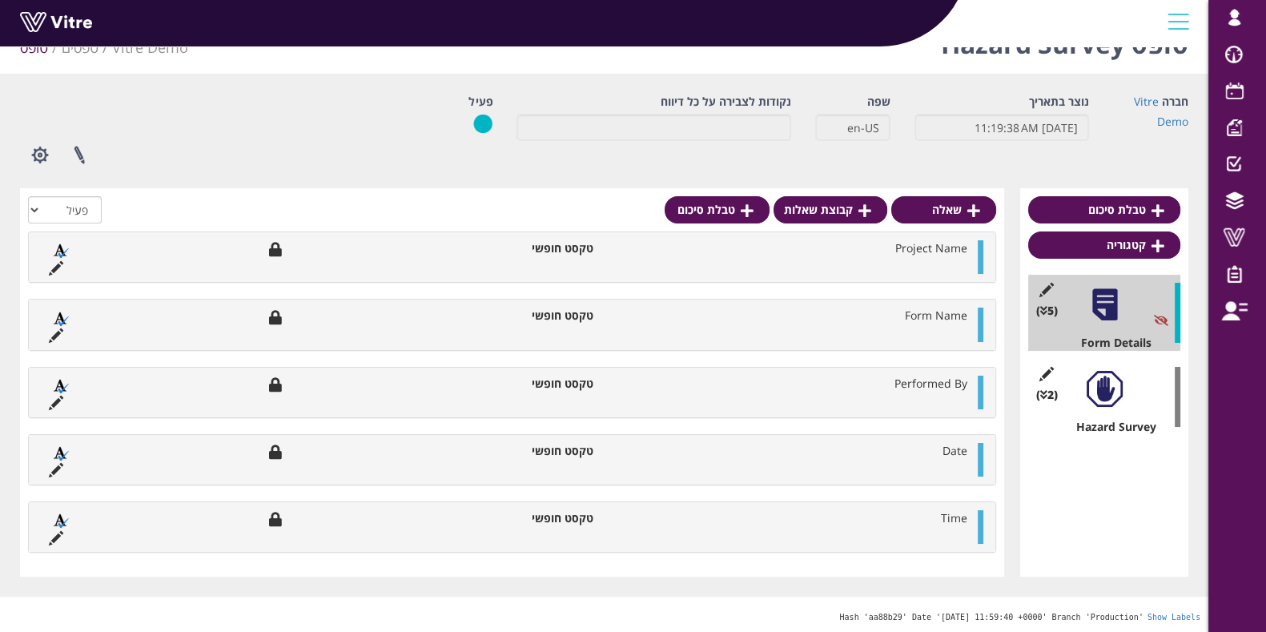
click at [1116, 391] on div at bounding box center [1104, 389] width 36 height 36
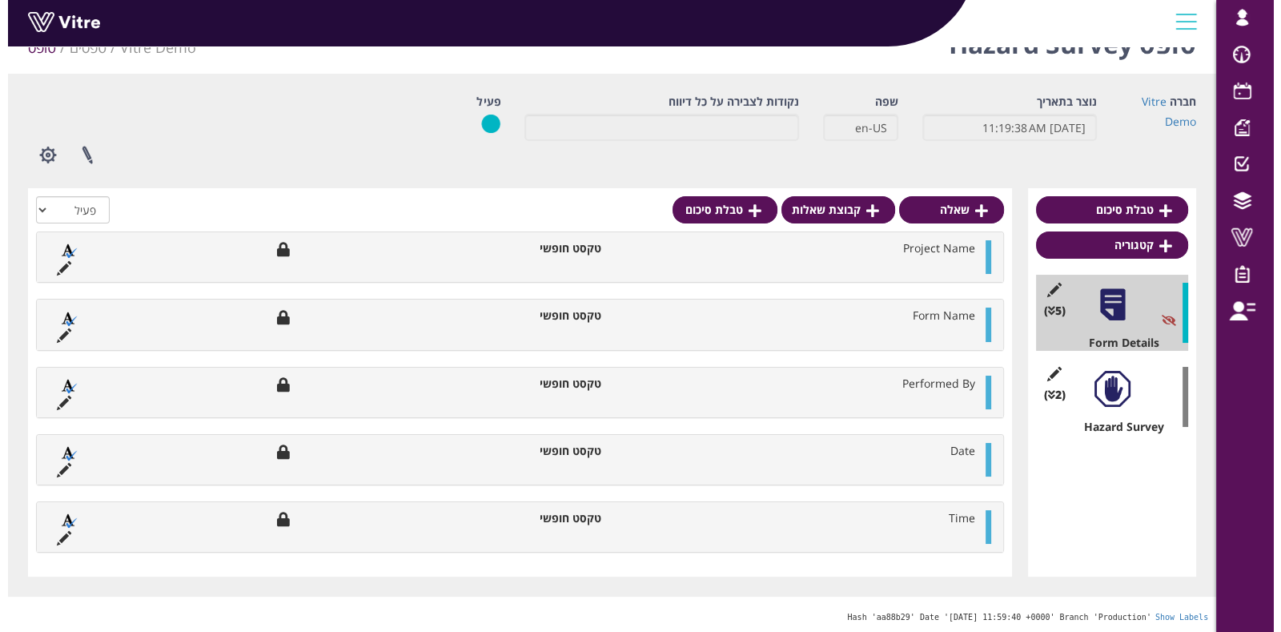
scroll to position [0, 0]
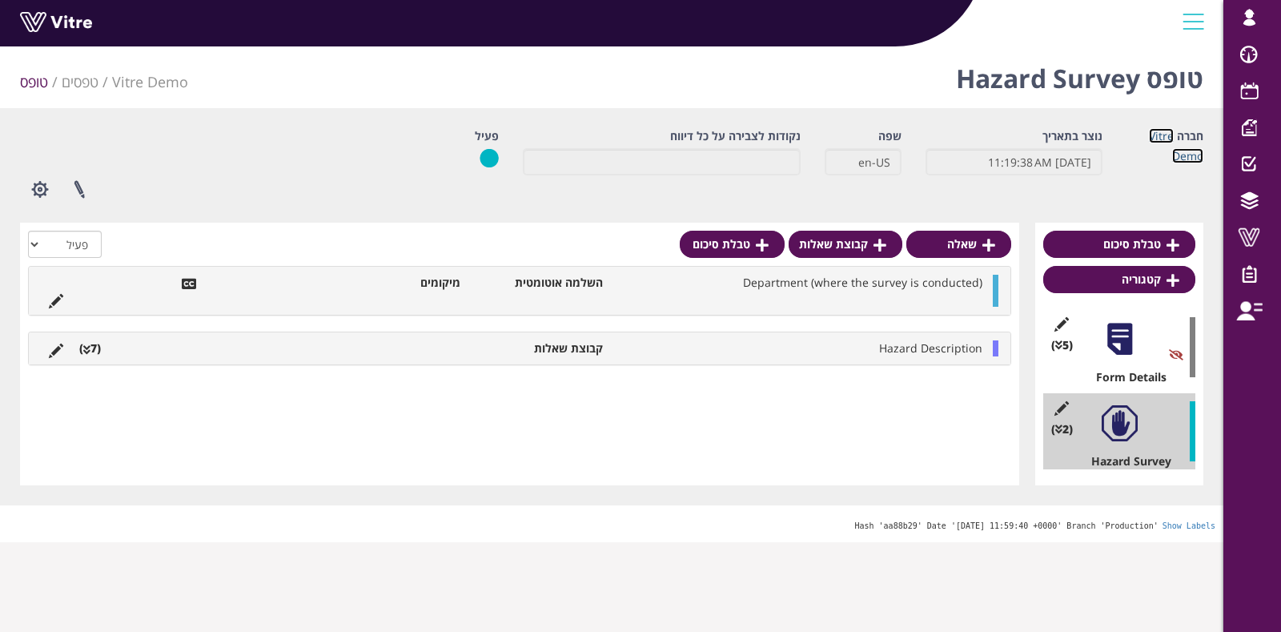
click at [1153, 130] on link "Vitre Demo" at bounding box center [1176, 145] width 54 height 35
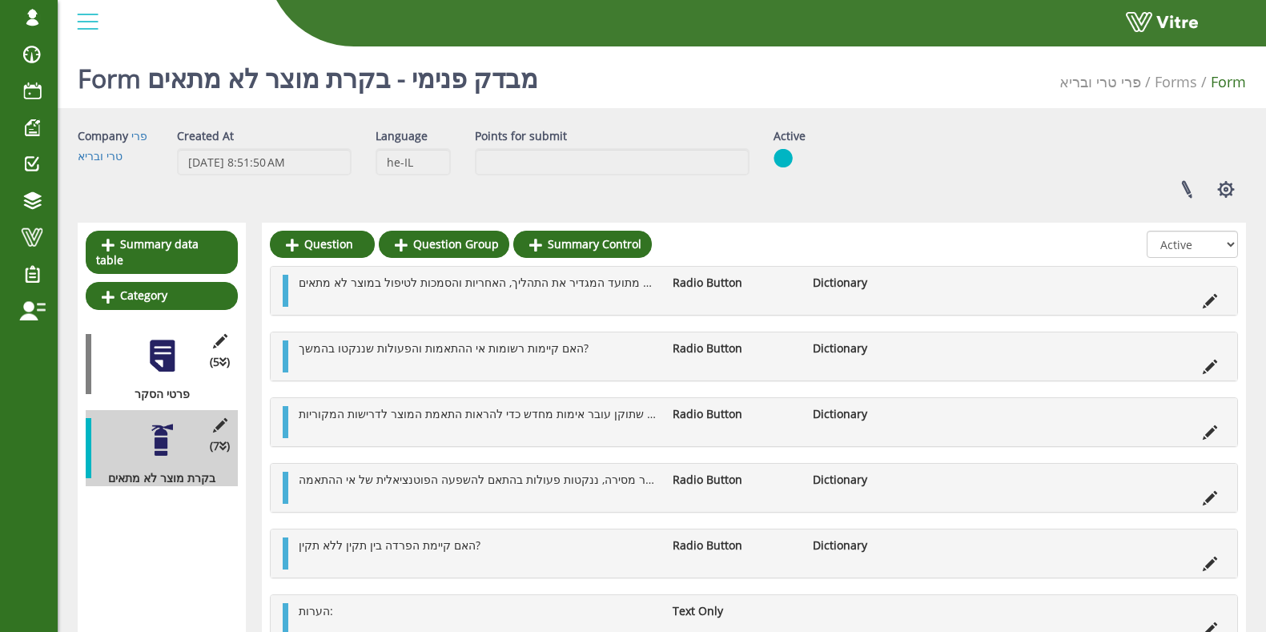
scroll to position [155, 0]
